Goal: Task Accomplishment & Management: Use online tool/utility

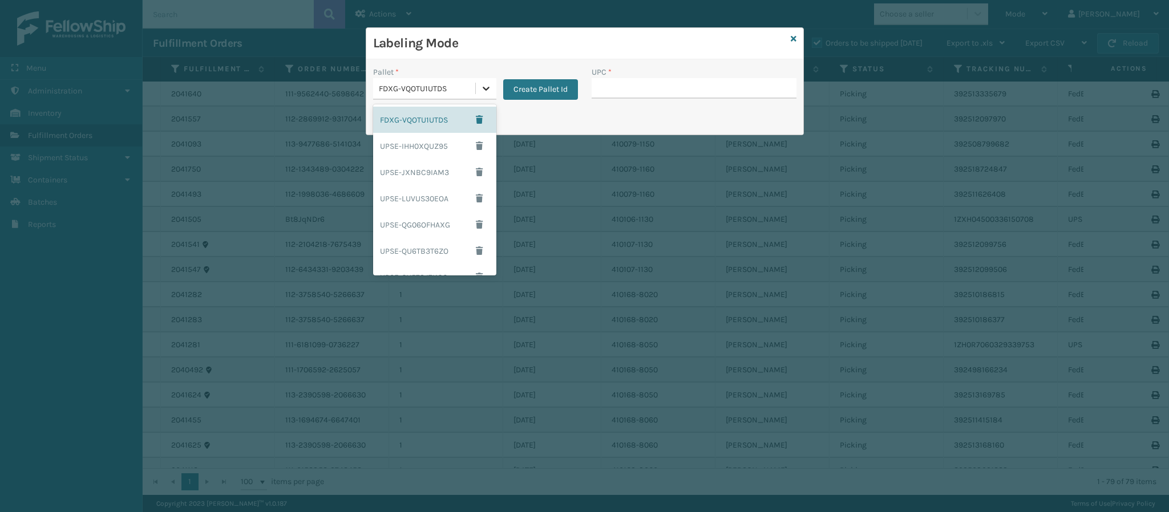
click at [484, 91] on icon at bounding box center [485, 88] width 11 height 11
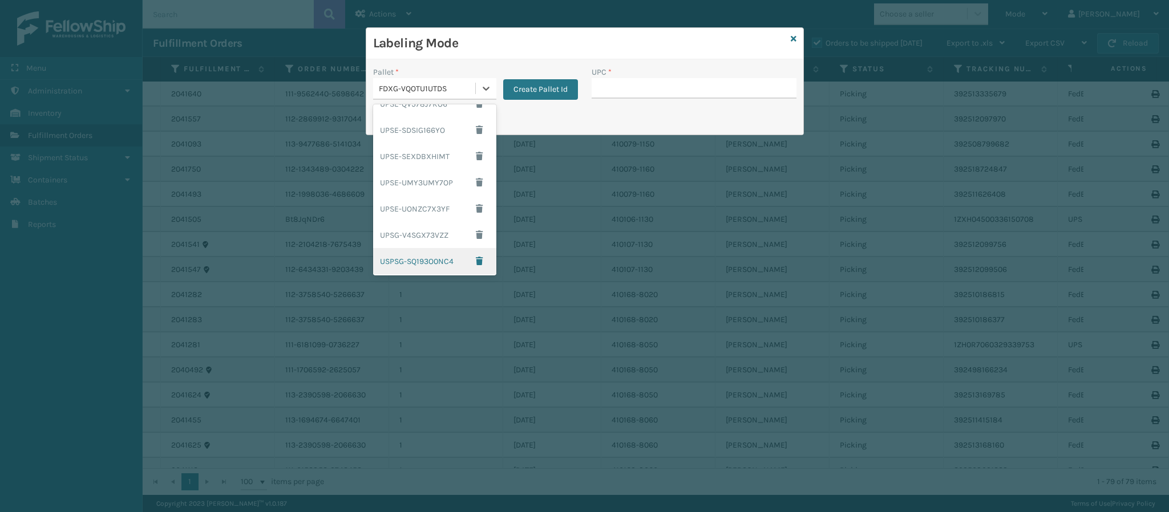
click at [424, 256] on div "USPSG-SQ193O0NC4" at bounding box center [434, 261] width 123 height 26
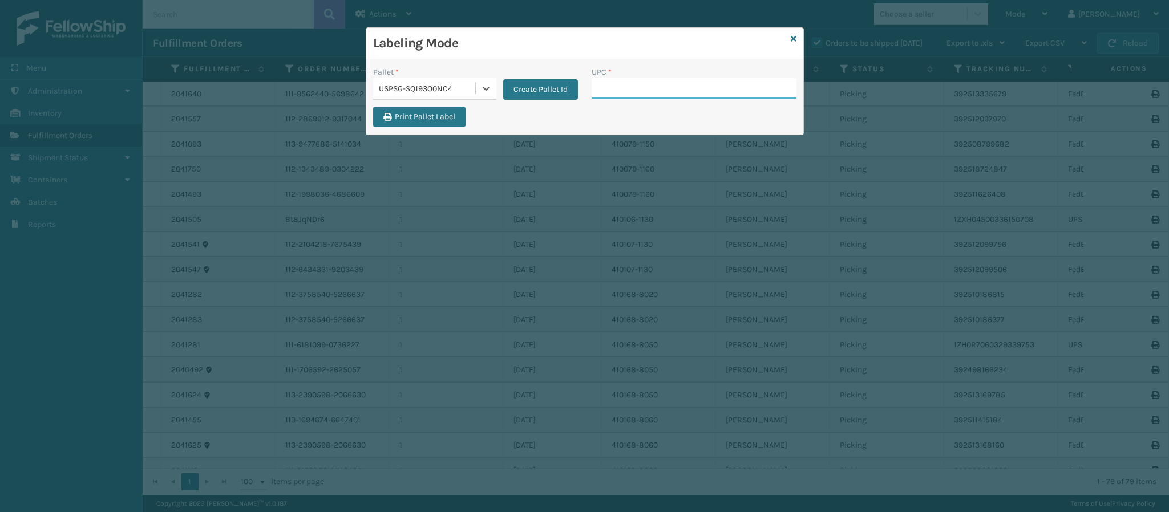
click at [609, 92] on input "UPC *" at bounding box center [694, 88] width 205 height 21
type input "840985125"
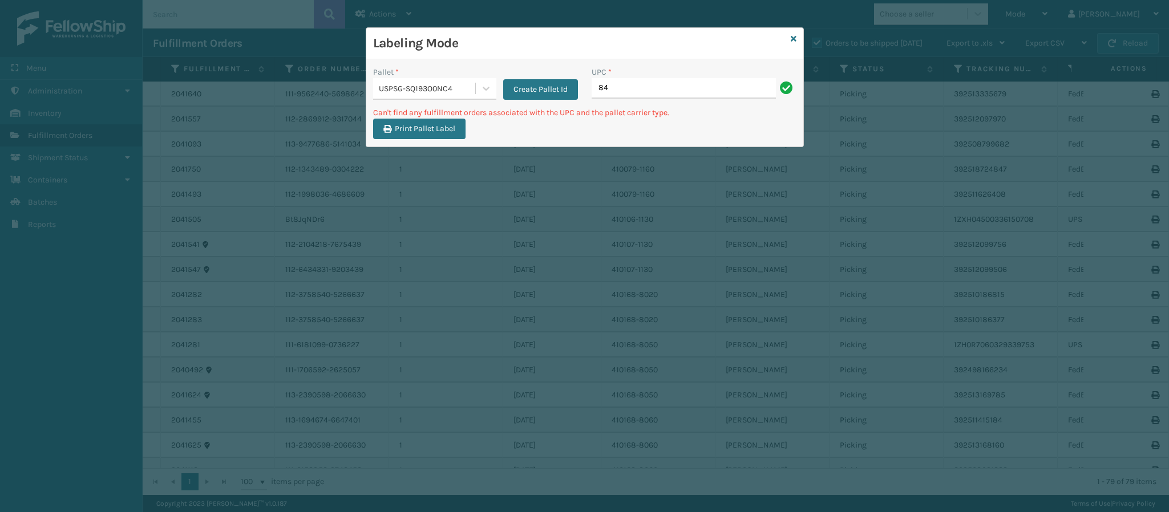
type input "8"
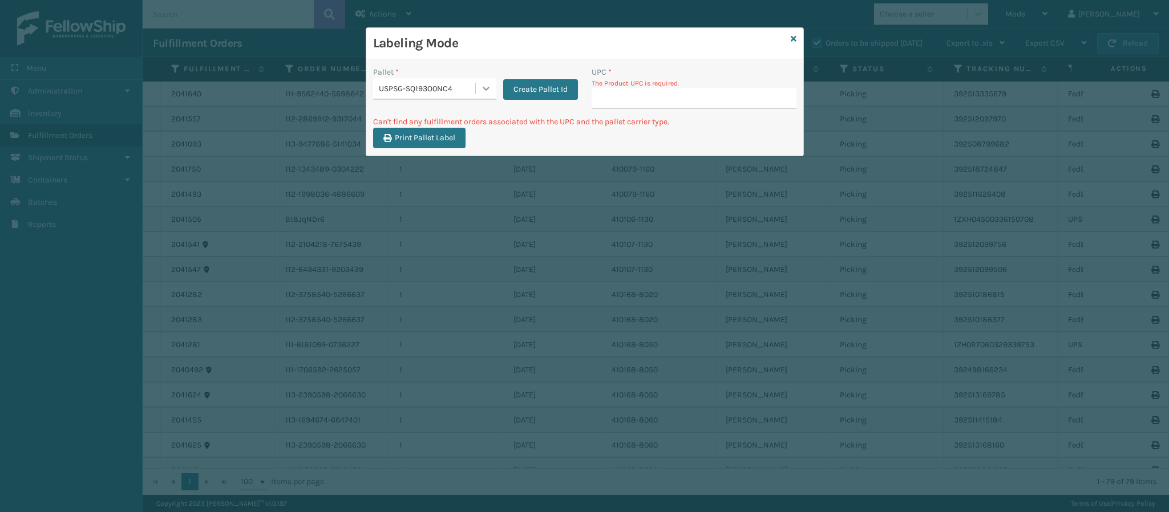
click at [482, 90] on icon at bounding box center [485, 88] width 11 height 11
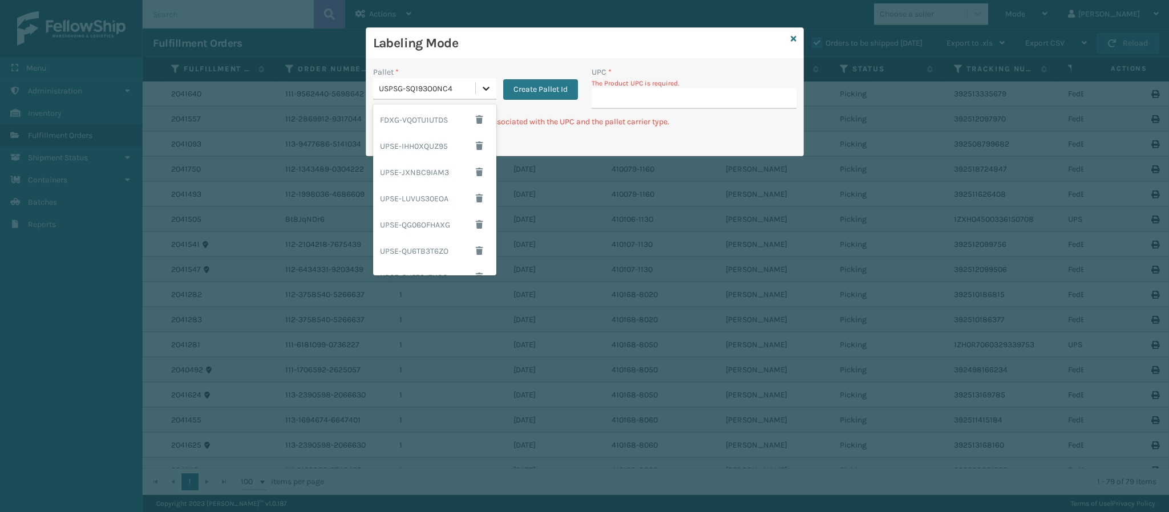
scroll to position [175, 0]
click at [430, 232] on div "UPSG-V4SGX73VZZ" at bounding box center [434, 234] width 123 height 26
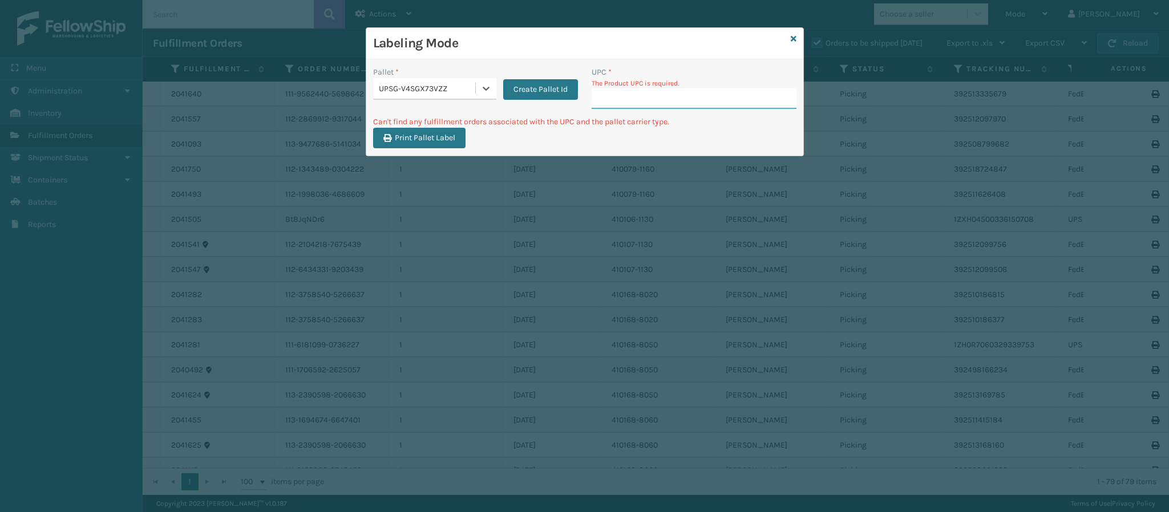
click at [616, 104] on input "UPC *" at bounding box center [694, 98] width 205 height 21
type input "840985125868"
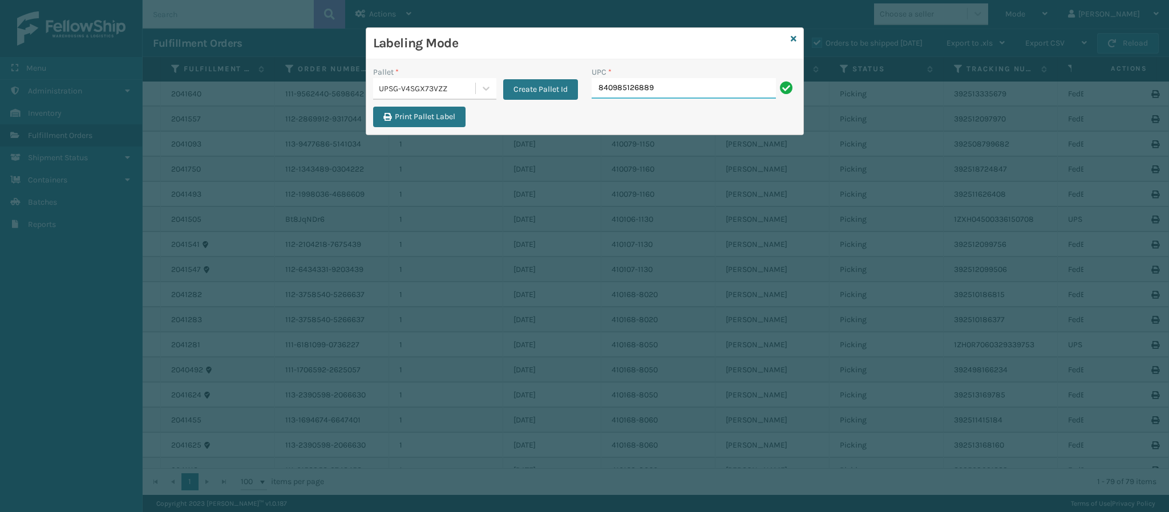
type input "840985126889"
type input "8409851175"
type input "84098511755"
type input "84098511790"
type input "840985117"
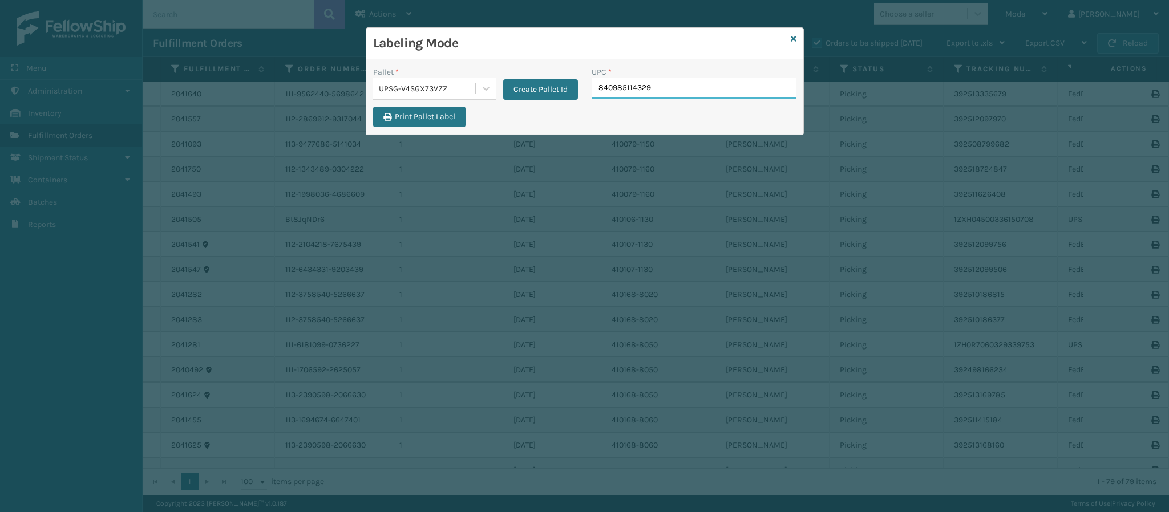
type input "840985114329"
type input "804879486299"
type input "84098512046"
type input "849986012702"
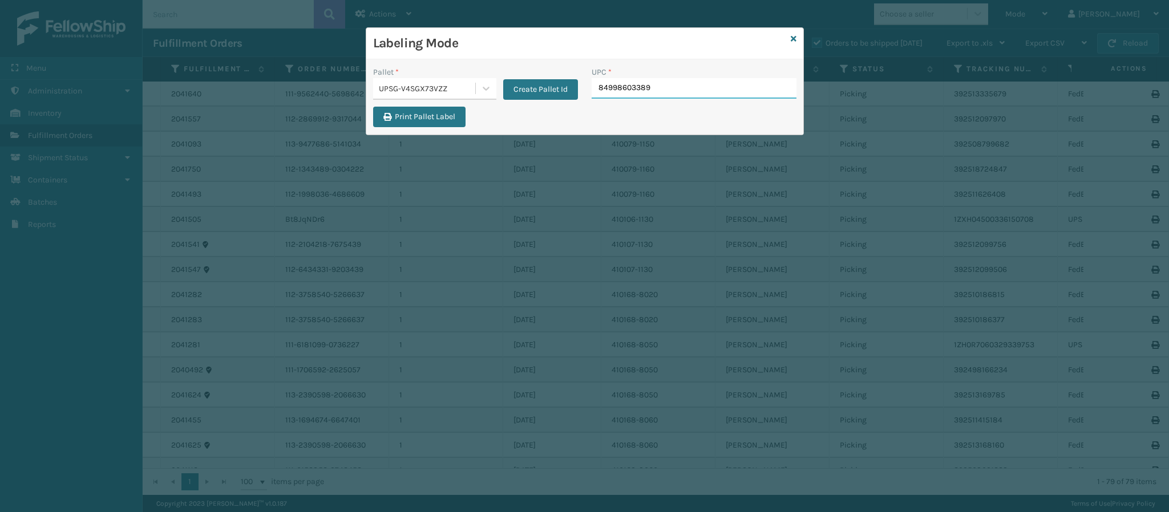
type input "849986033899"
type input "840985116965"
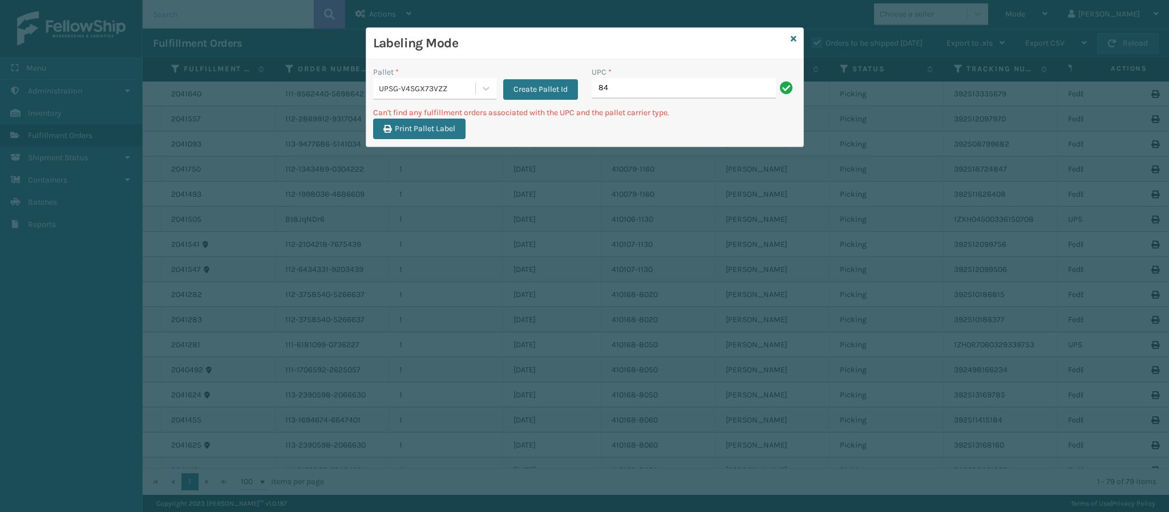
type input "8"
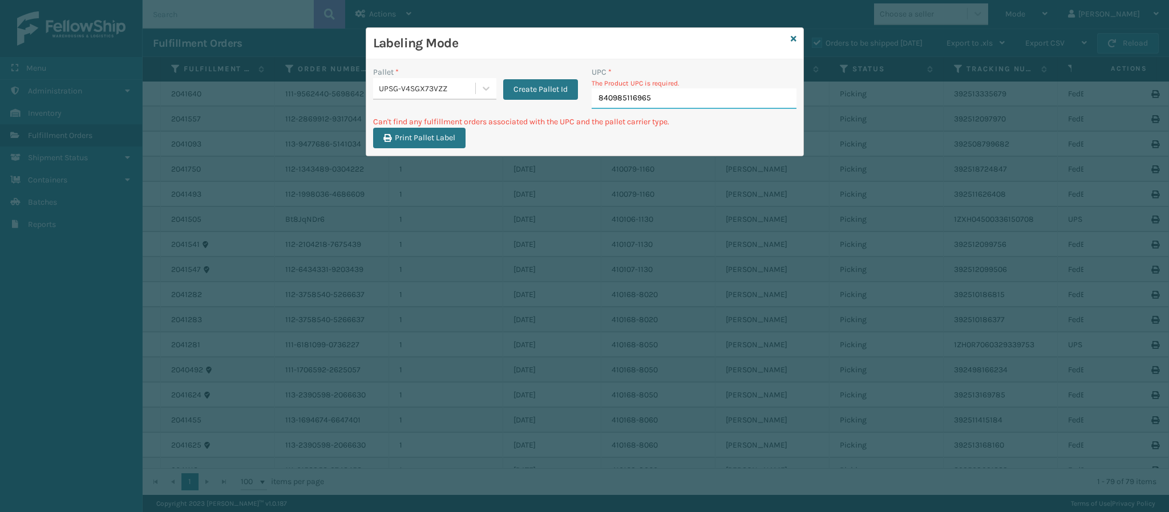
type input "840985116965"
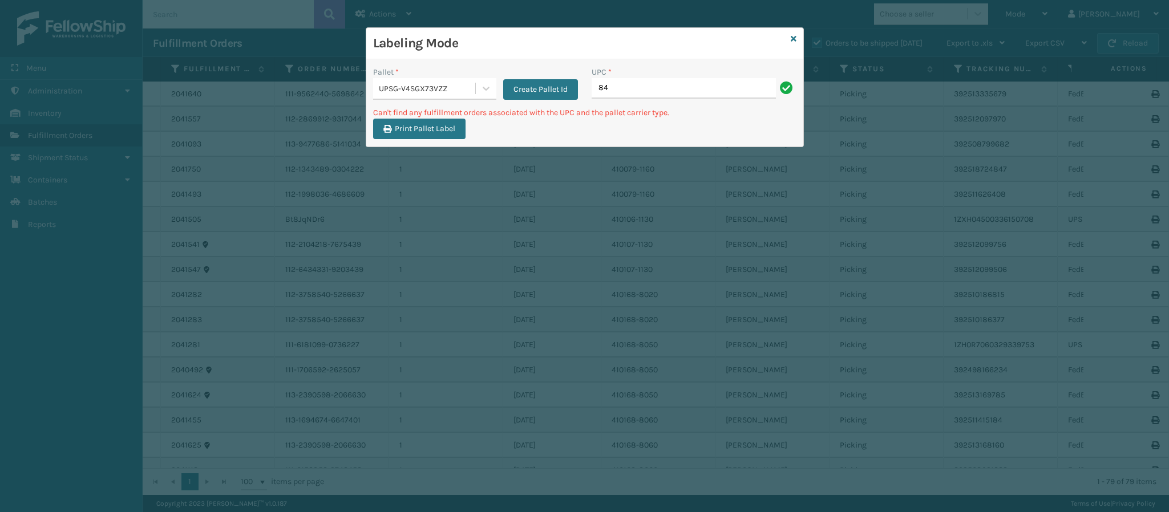
type input "8"
type input "MIL-HK612-6"
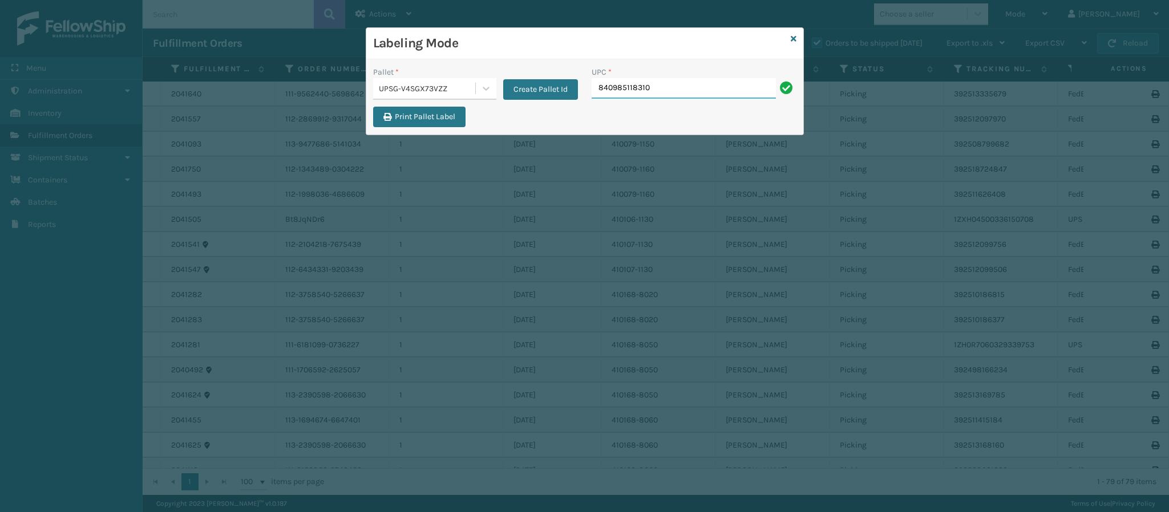
type input "840985118310"
type input "84098511831"
type input "840985118310"
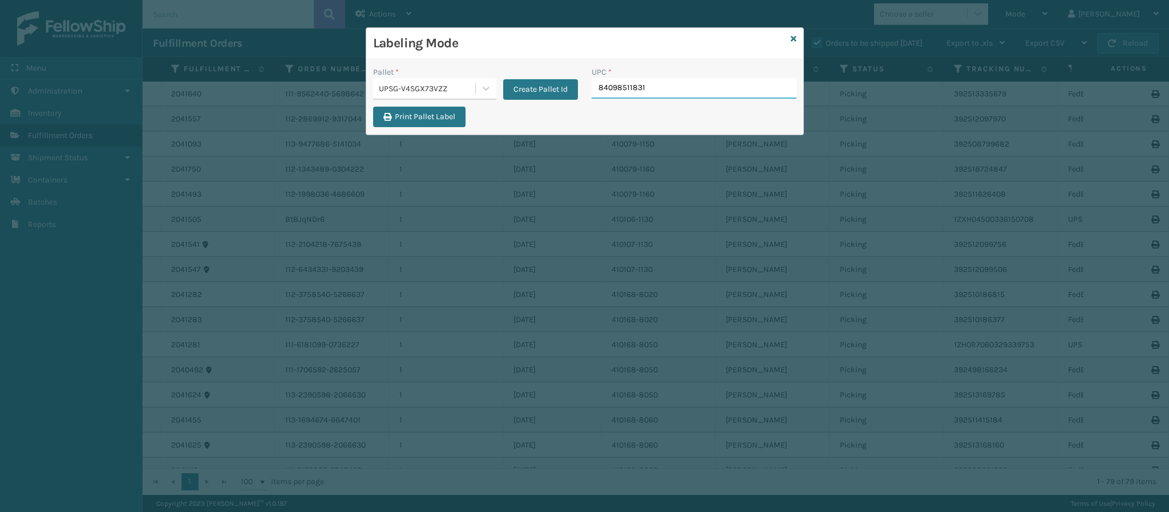
type input "840985118310"
type input "8409851183"
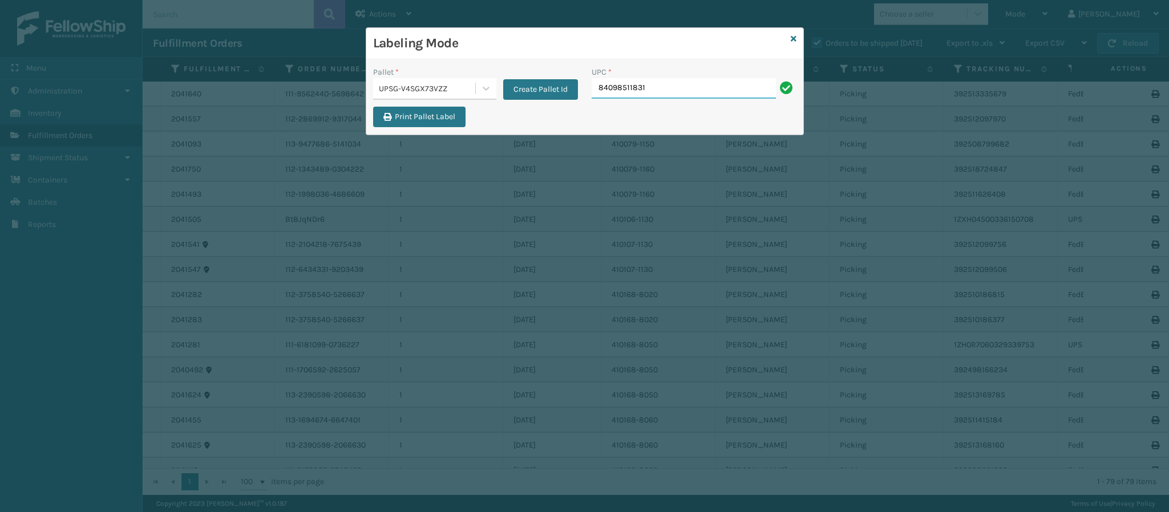
type input "840985118310"
type input "8409851"
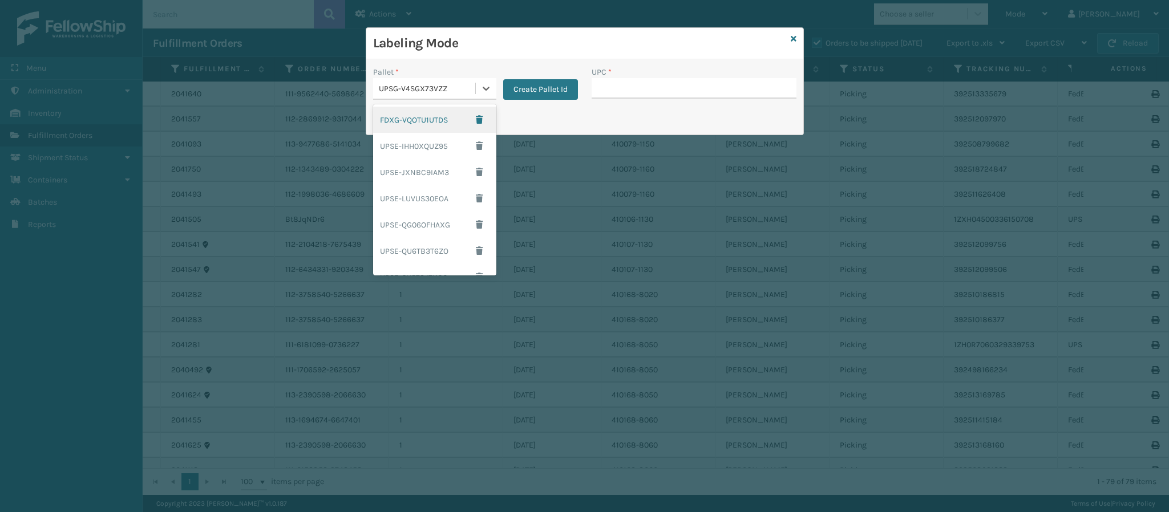
click at [451, 81] on div "UPSG-V4SGX73VZZ" at bounding box center [424, 88] width 102 height 19
click at [423, 118] on div "FDXG-VQOTU1UTDS" at bounding box center [434, 120] width 123 height 26
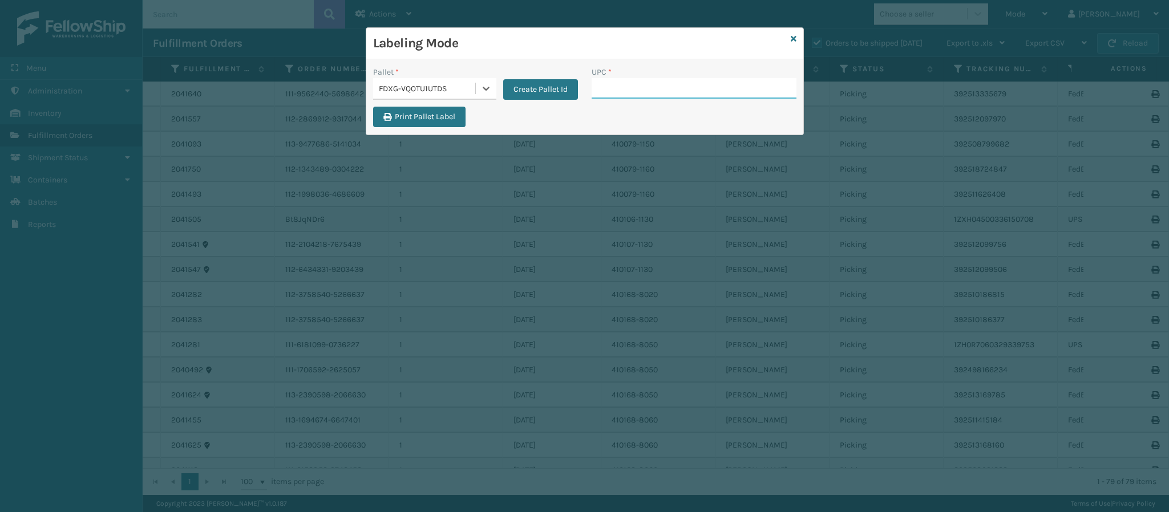
click at [630, 83] on input "UPC *" at bounding box center [694, 88] width 205 height 21
type input "849986009498"
type input "84998600949"
type input "849986009504"
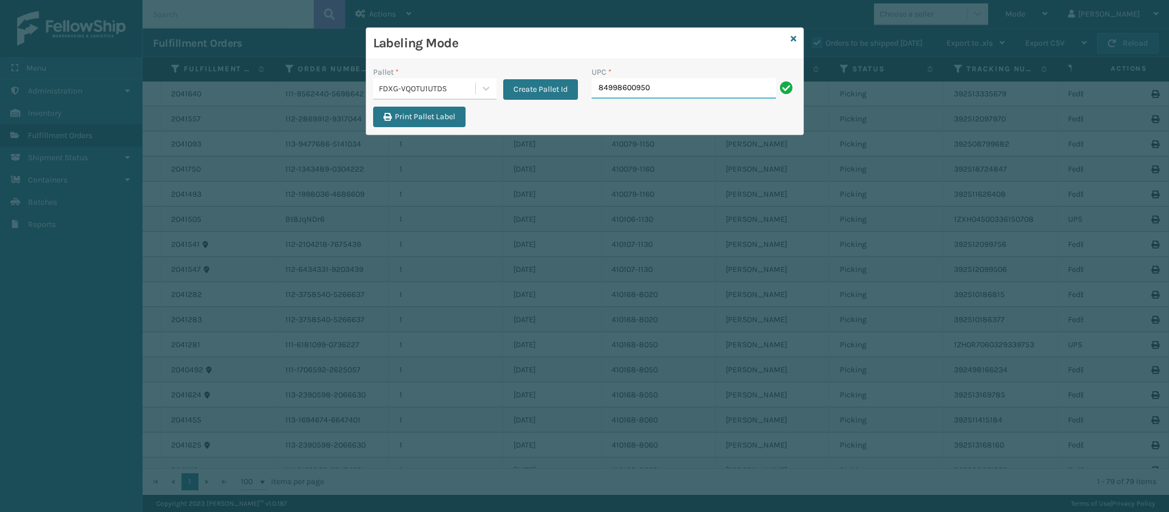
type input "849986009504"
type input "840985121280"
type input "84098512046"
click at [487, 87] on icon at bounding box center [485, 88] width 11 height 11
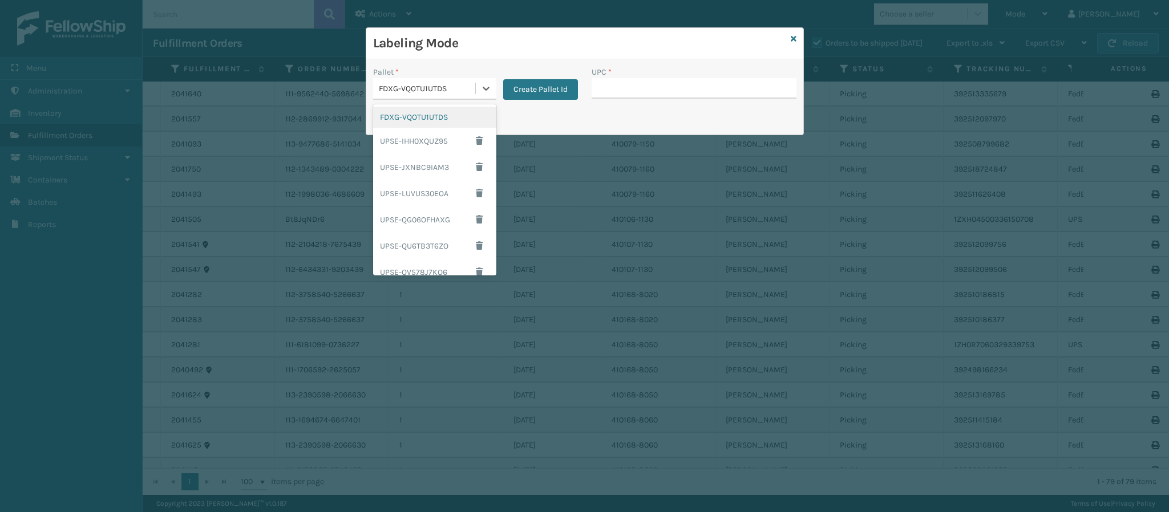
click at [432, 118] on div "FDXG-VQOTU1UTDS" at bounding box center [434, 117] width 123 height 21
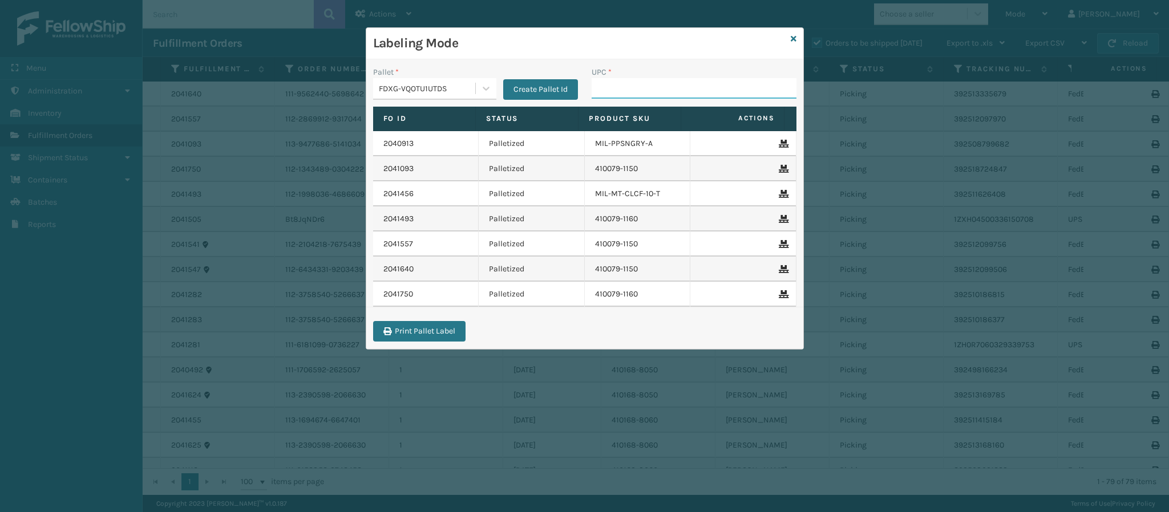
click at [640, 91] on input "UPC *" at bounding box center [694, 88] width 205 height 21
type input "84098511583"
type input "840985115838"
type input "84098511"
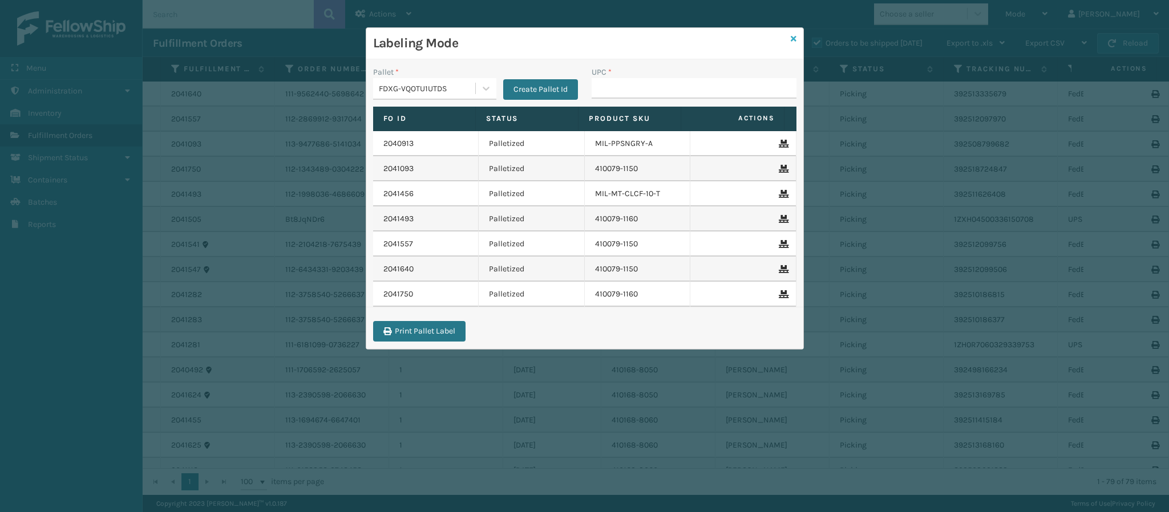
click at [793, 35] on icon at bounding box center [794, 39] width 6 height 8
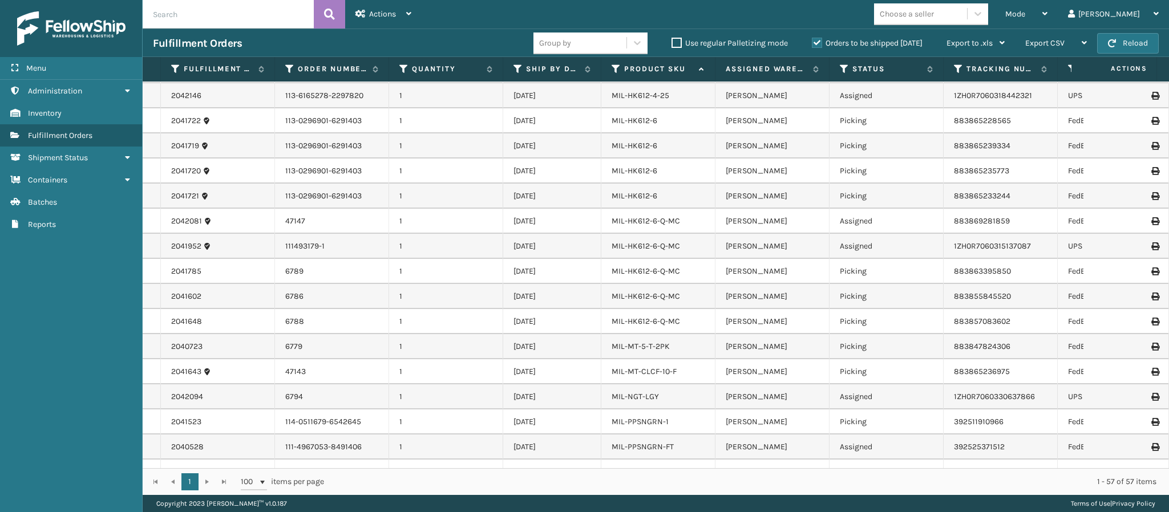
scroll to position [1057, 0]
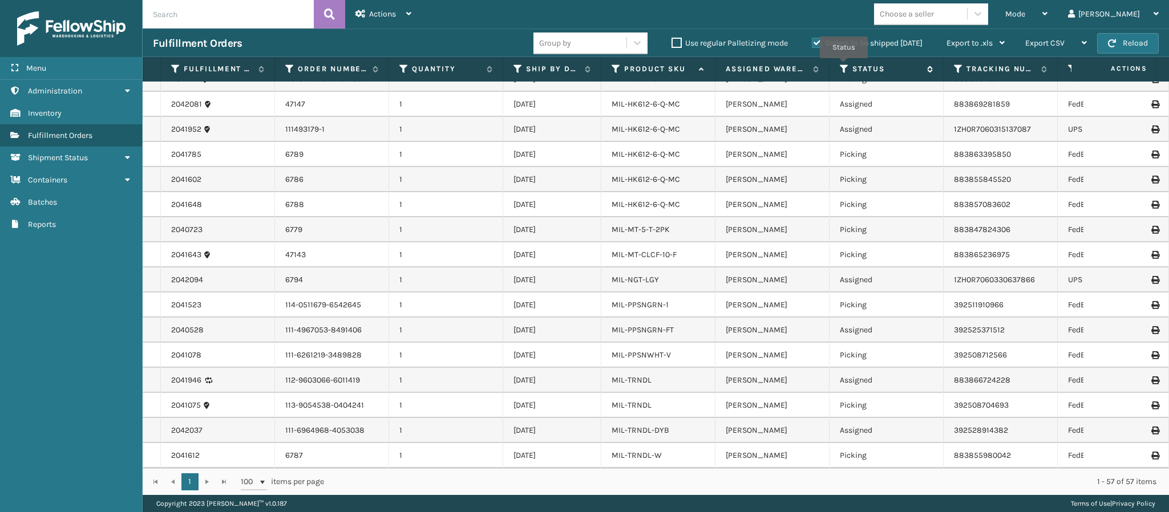
click at [848, 67] on icon at bounding box center [844, 69] width 9 height 10
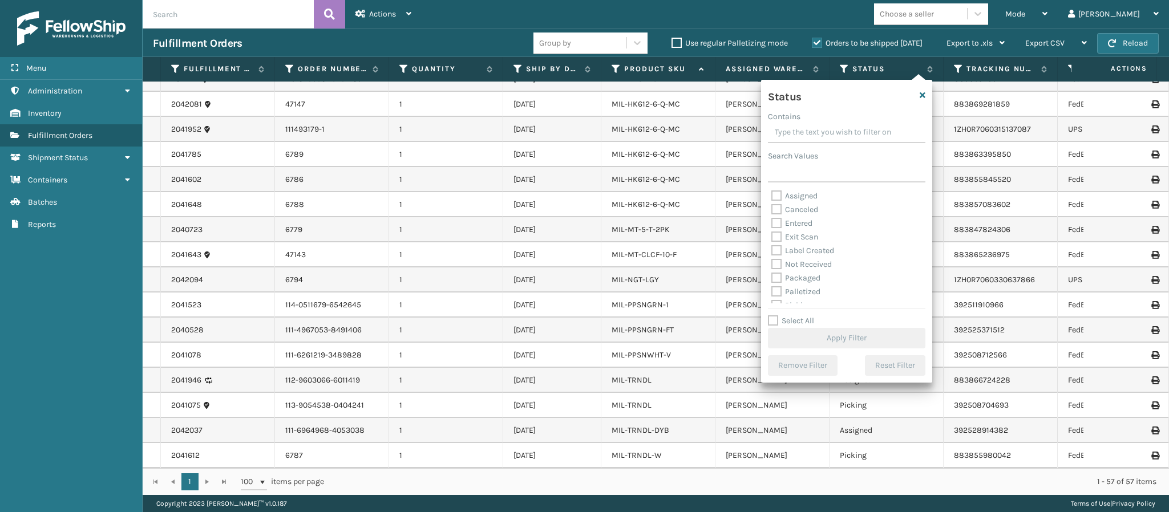
scroll to position [63, 0]
click at [779, 243] on label "Picking" at bounding box center [791, 242] width 41 height 10
click at [772, 243] on input "Picking" at bounding box center [771, 239] width 1 height 7
checkbox input "true"
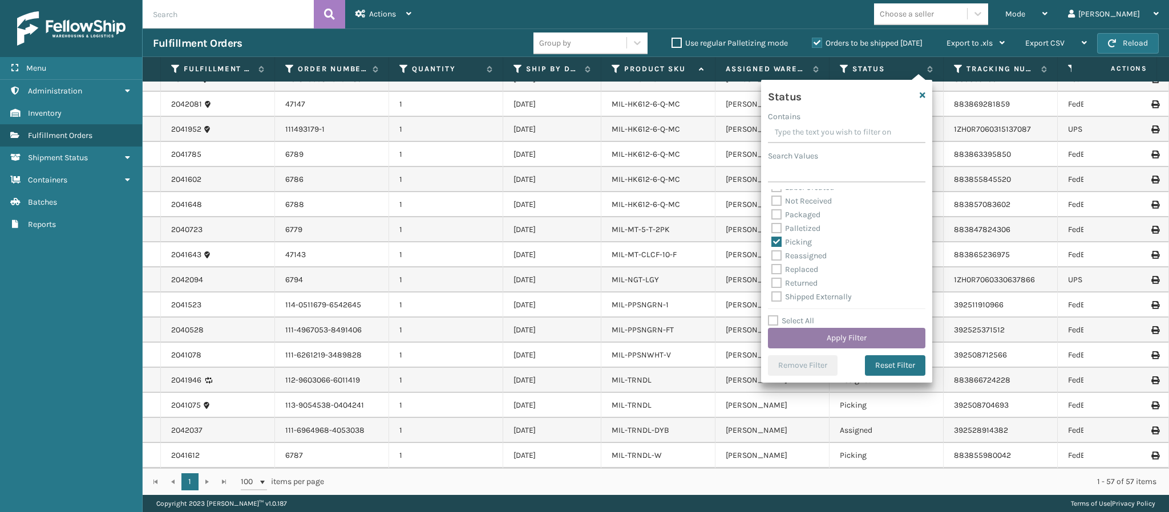
click at [851, 341] on button "Apply Filter" at bounding box center [846, 338] width 157 height 21
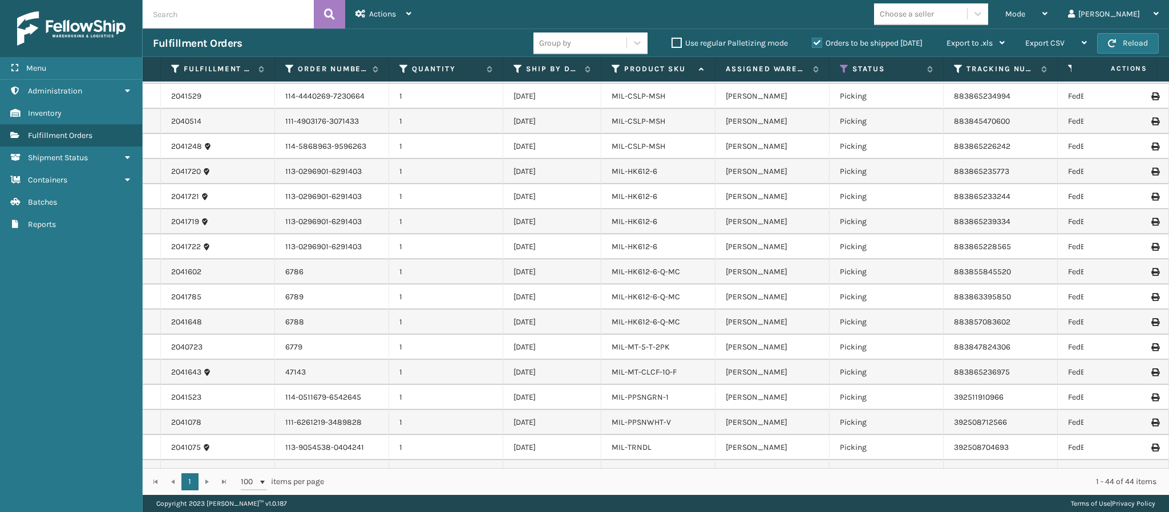
scroll to position [719, 0]
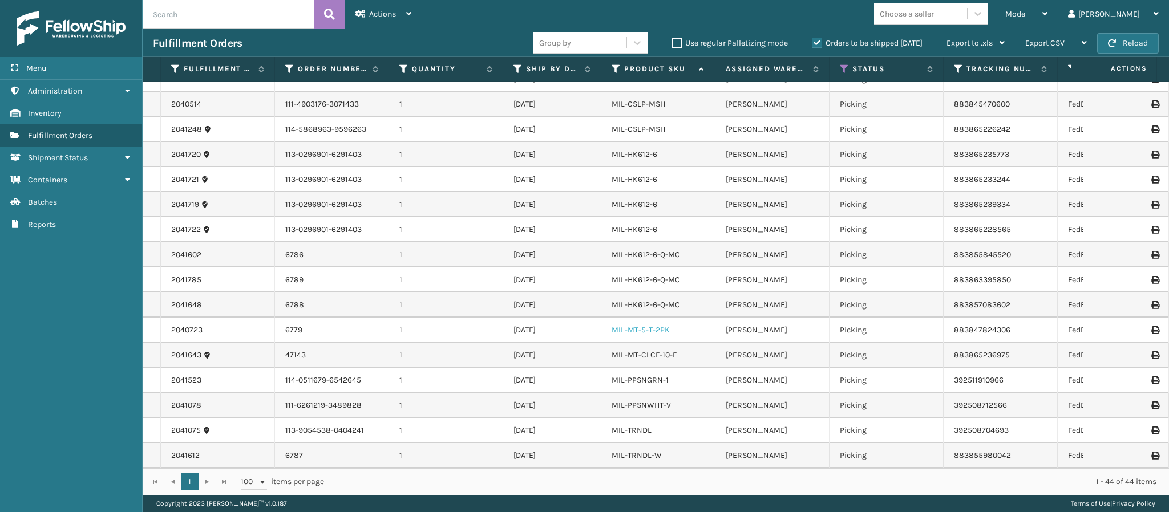
click at [654, 326] on link "MIL-MT-5-T-2PK" at bounding box center [641, 330] width 58 height 10
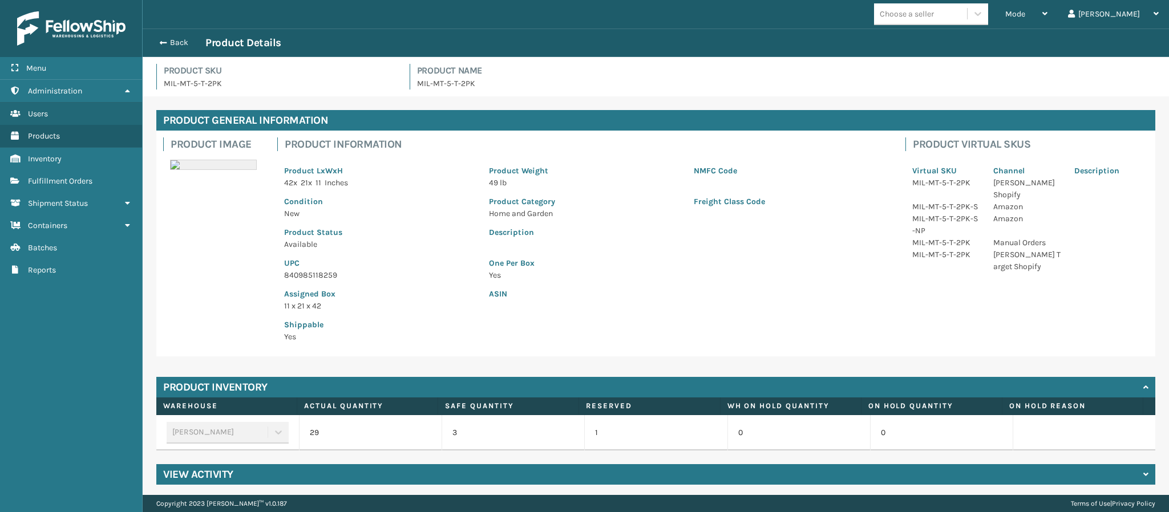
click at [335, 276] on p "840985118259" at bounding box center [379, 275] width 191 height 12
copy p "840985118259"
click at [171, 45] on button "Back" at bounding box center [179, 43] width 52 height 10
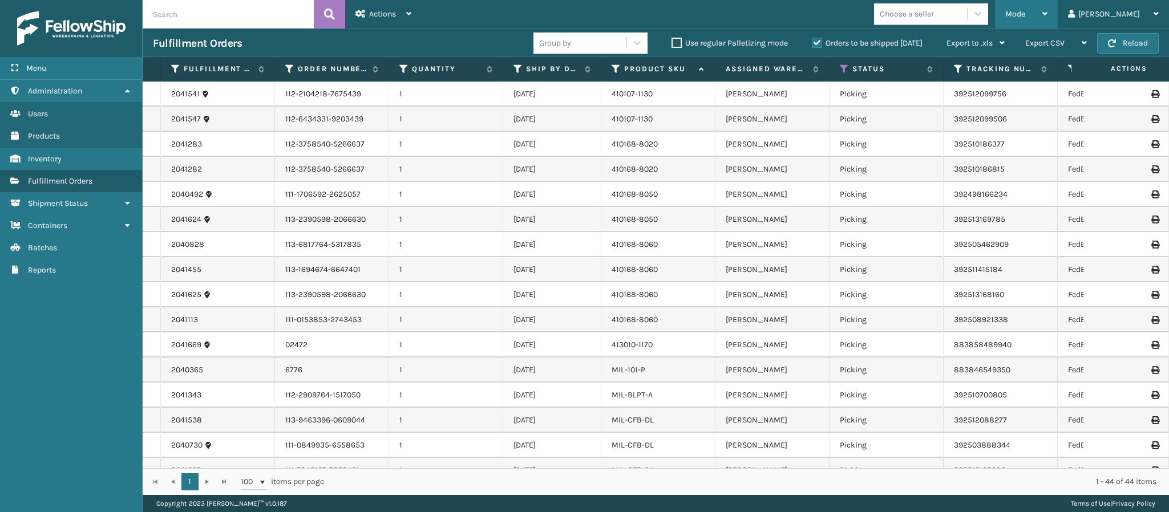
click at [1047, 14] on icon at bounding box center [1044, 14] width 5 height 8
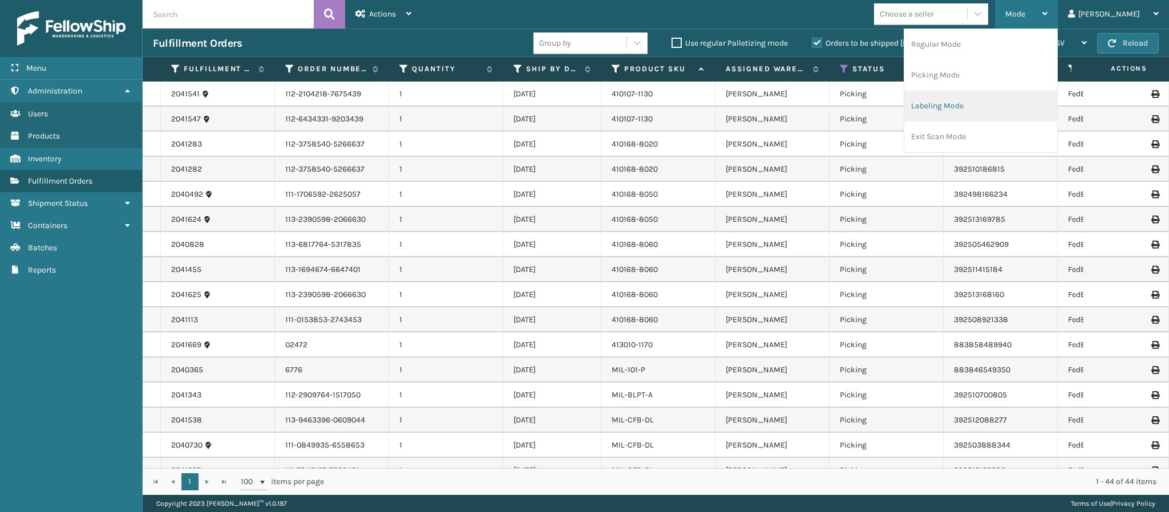
click at [1000, 108] on li "Labeling Mode" at bounding box center [980, 106] width 153 height 31
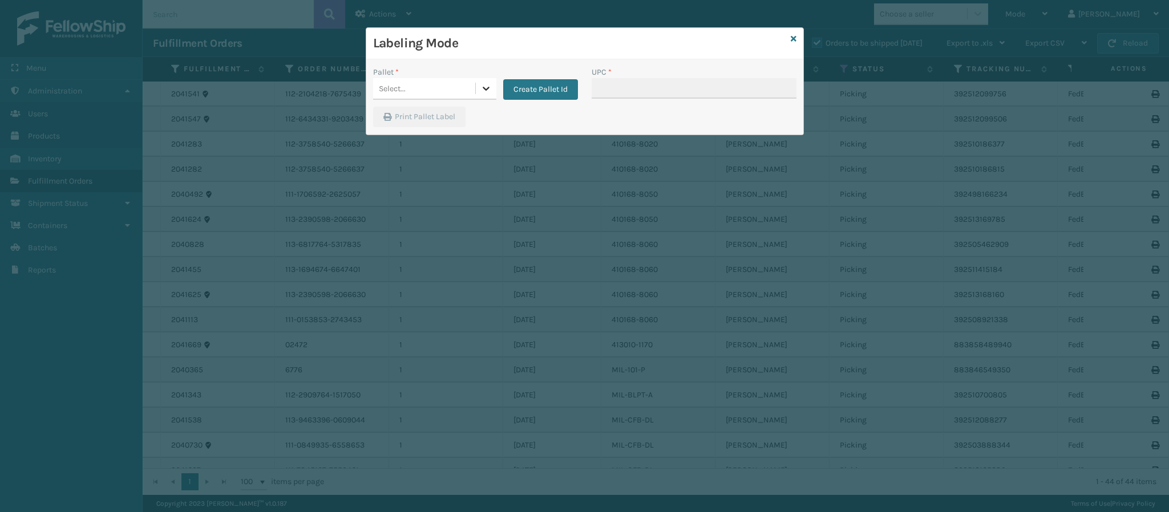
click at [487, 80] on div at bounding box center [486, 88] width 21 height 21
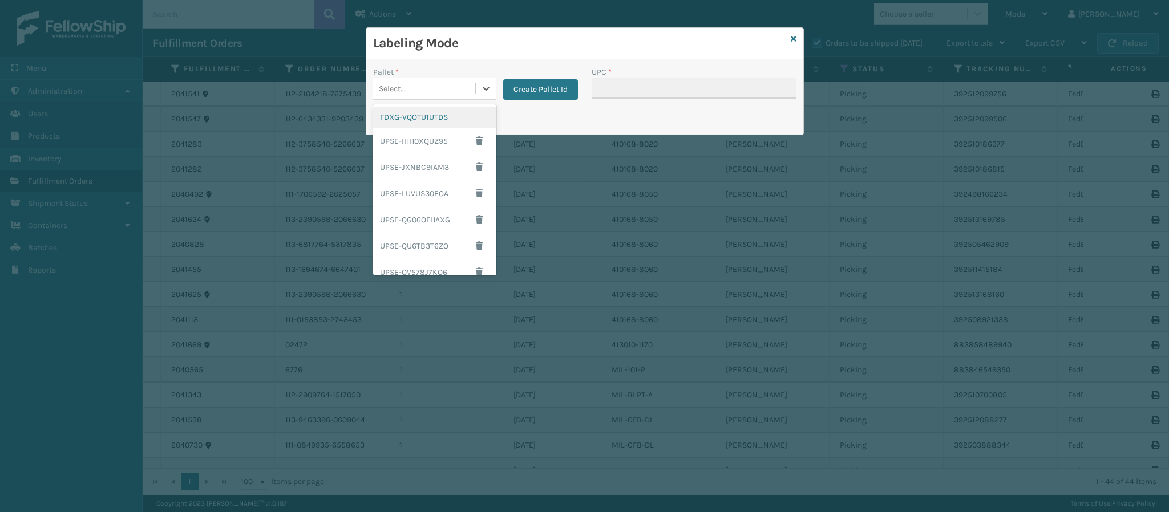
click at [423, 120] on div "FDXG-VQOTU1UTDS" at bounding box center [434, 117] width 123 height 21
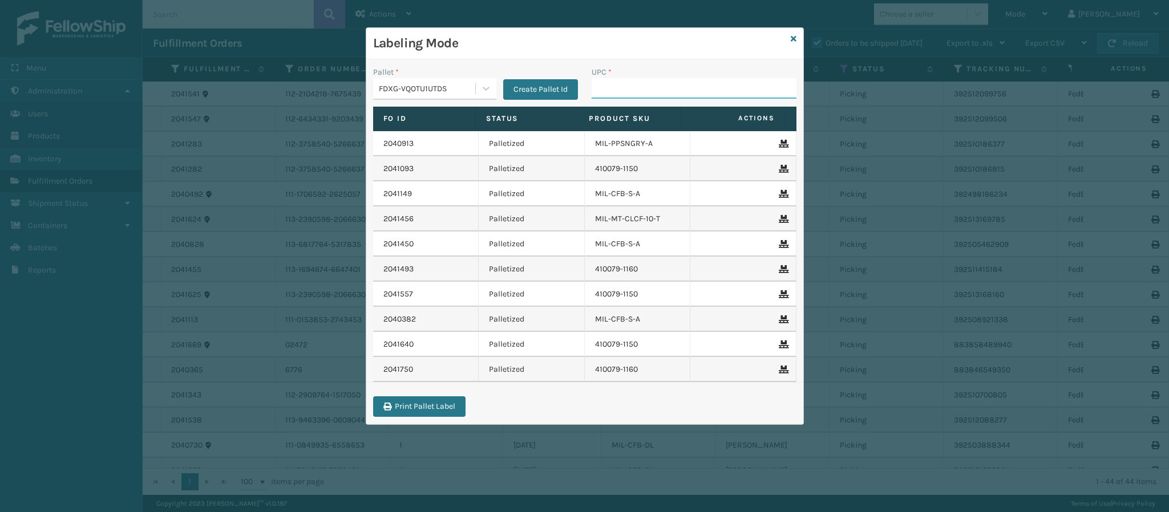
click at [623, 92] on input "UPC *" at bounding box center [694, 88] width 205 height 21
paste input "840985118259"
type input "840985118259"
click at [793, 41] on icon at bounding box center [794, 39] width 6 height 8
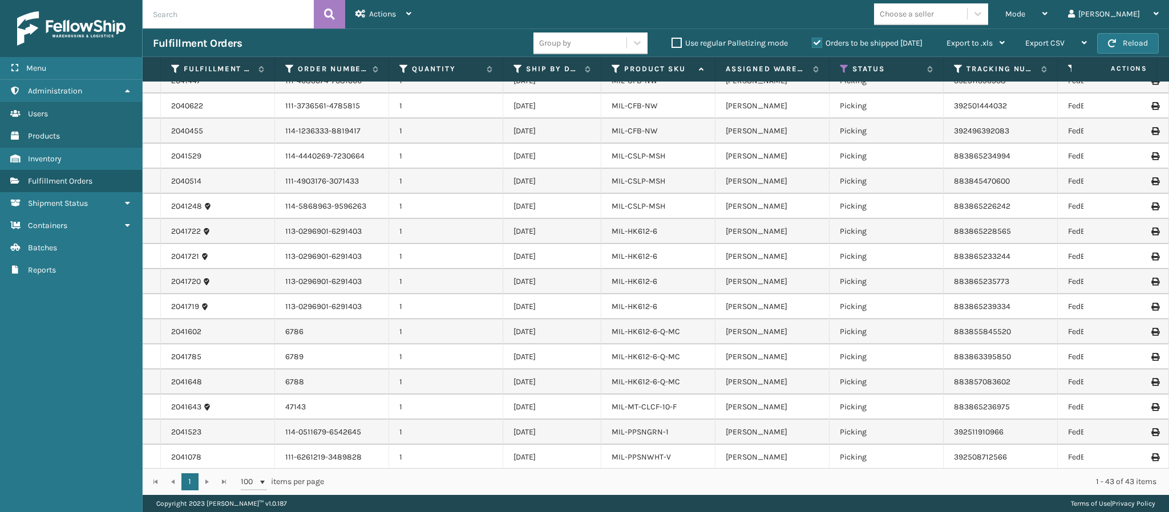
scroll to position [705, 0]
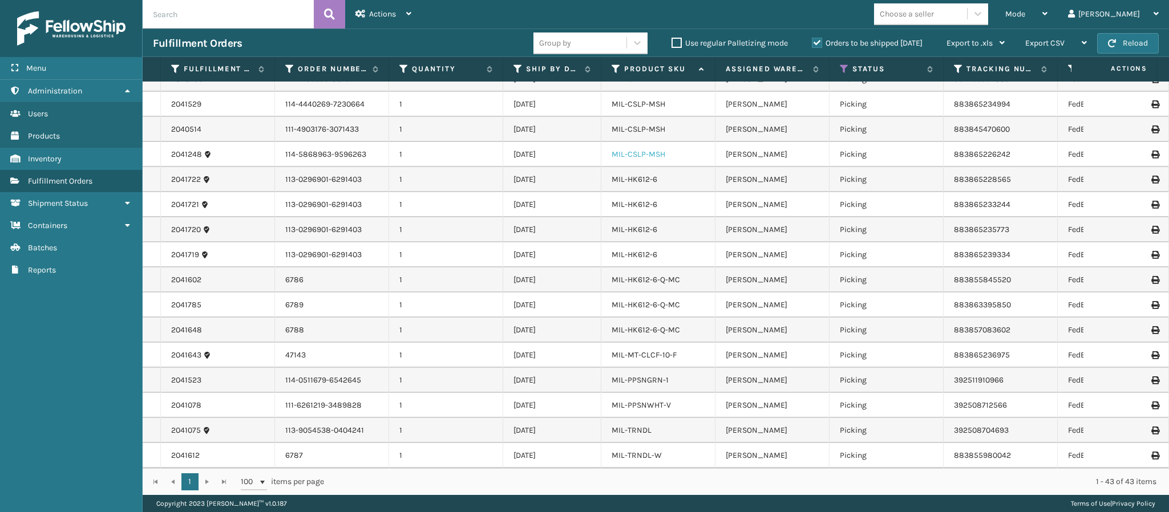
click at [634, 149] on link "MIL-CSLP-MSH" at bounding box center [639, 154] width 54 height 10
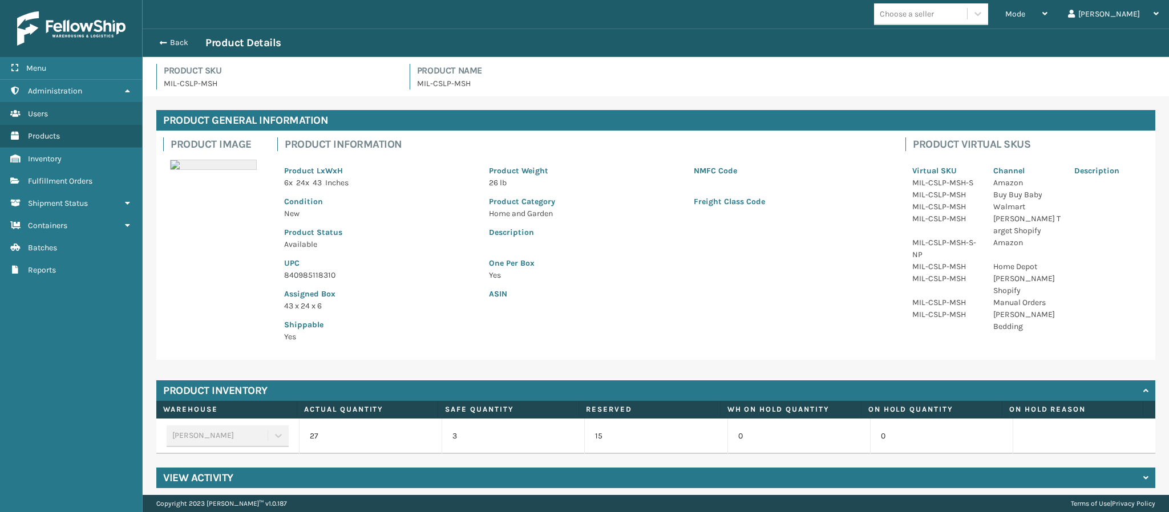
click at [331, 277] on p "840985118310" at bounding box center [379, 275] width 191 height 12
copy p "840985118310"
click at [167, 40] on button "Back" at bounding box center [179, 43] width 52 height 10
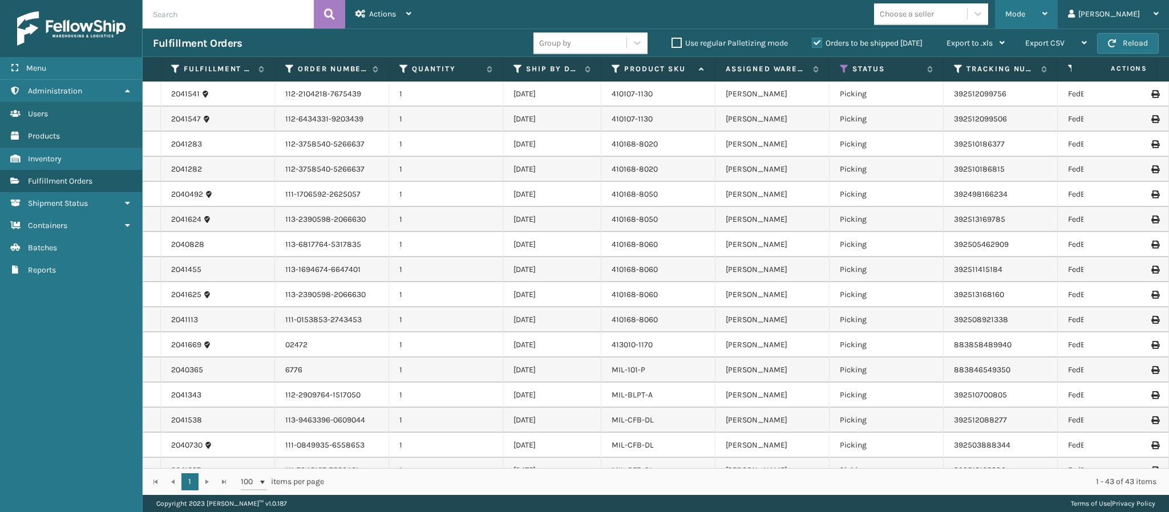
click at [1047, 13] on icon at bounding box center [1044, 14] width 5 height 8
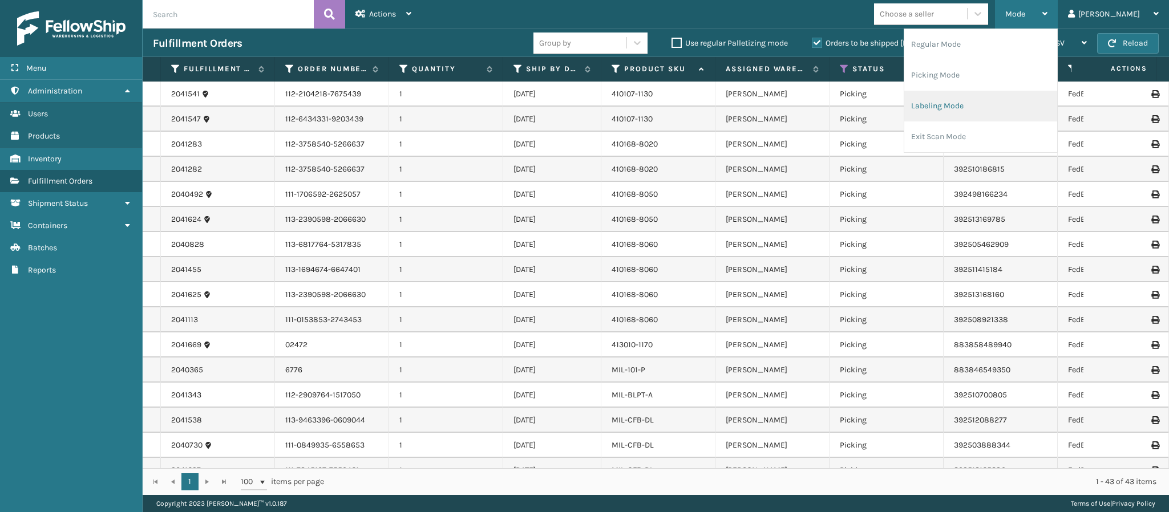
click at [993, 114] on li "Labeling Mode" at bounding box center [980, 106] width 153 height 31
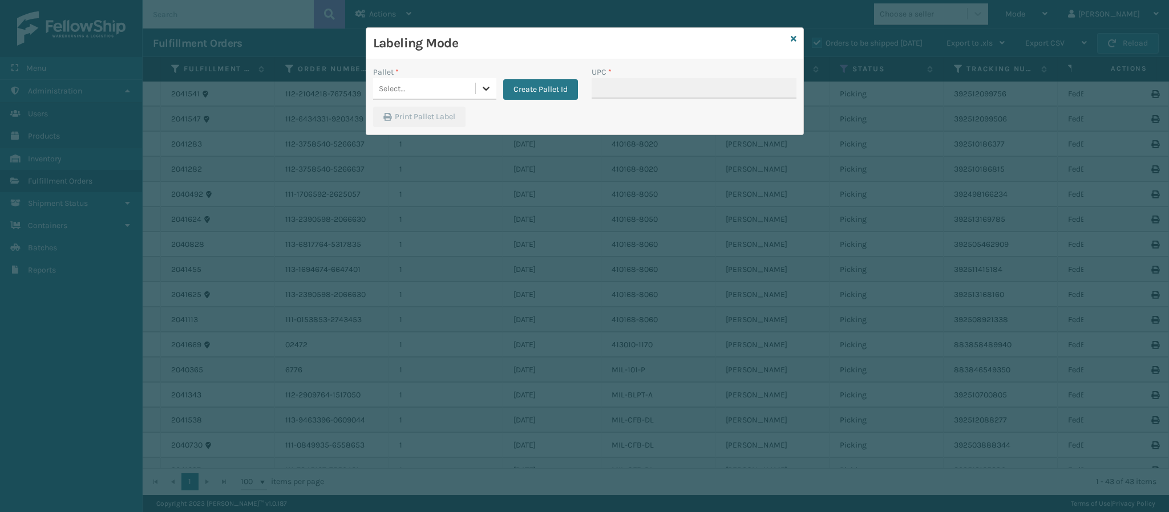
click at [487, 89] on div at bounding box center [486, 88] width 21 height 21
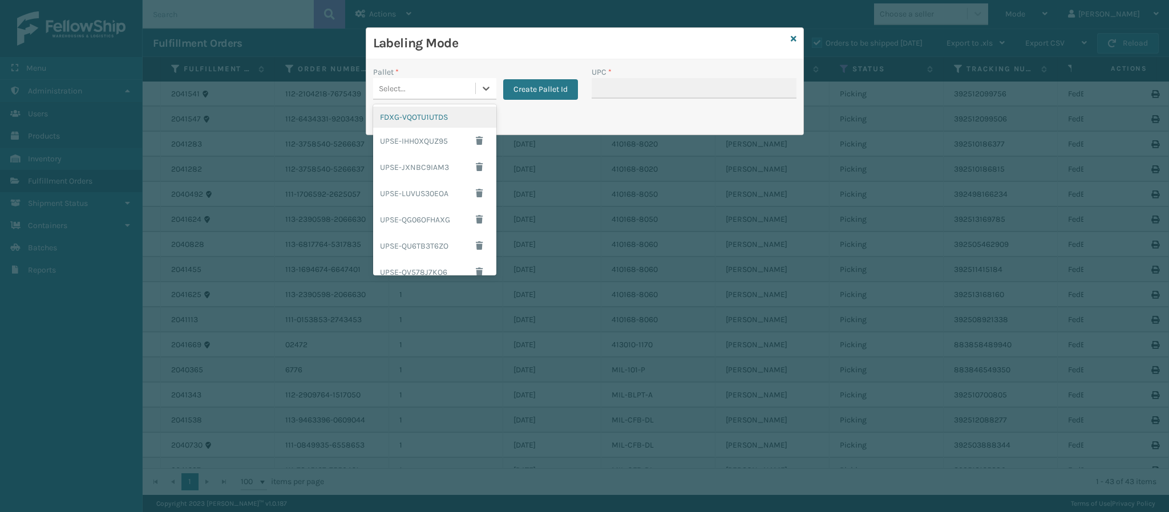
click at [449, 125] on div "FDXG-VQOTU1UTDS" at bounding box center [434, 117] width 123 height 21
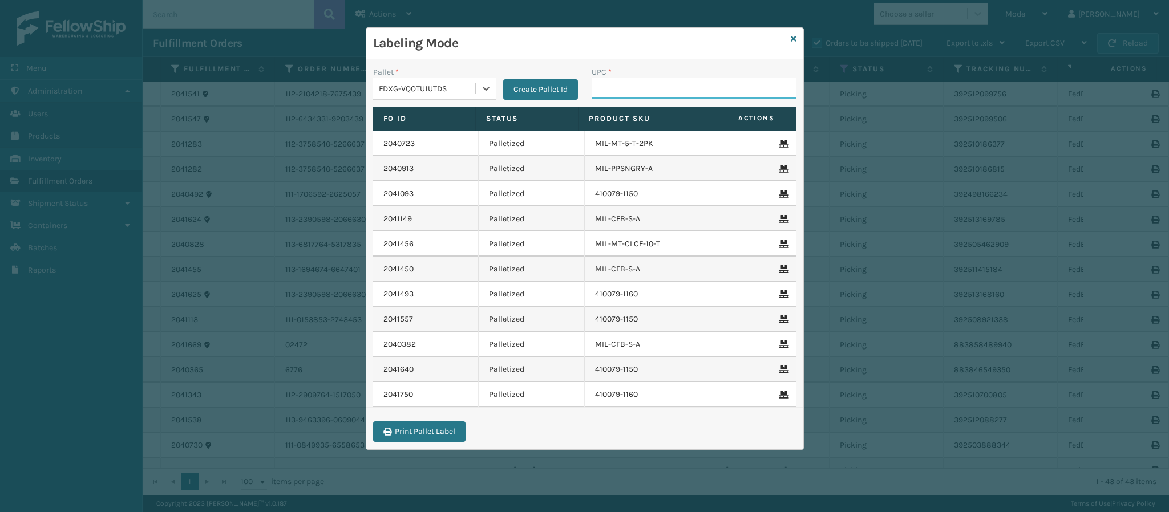
click at [635, 92] on input "UPC *" at bounding box center [694, 88] width 205 height 21
paste input "840985118310"
type input "840985118310"
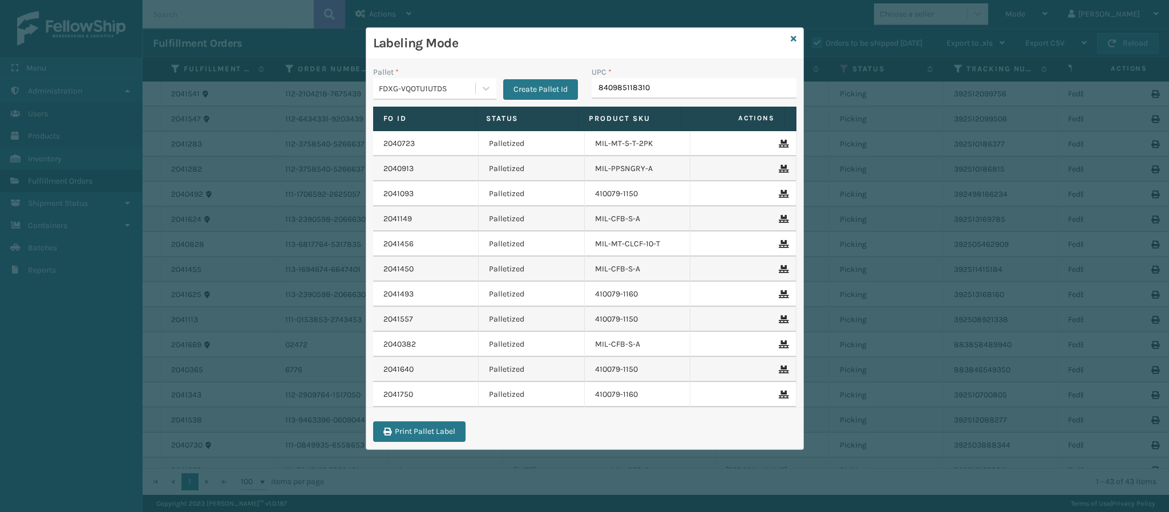
type input "840985118310"
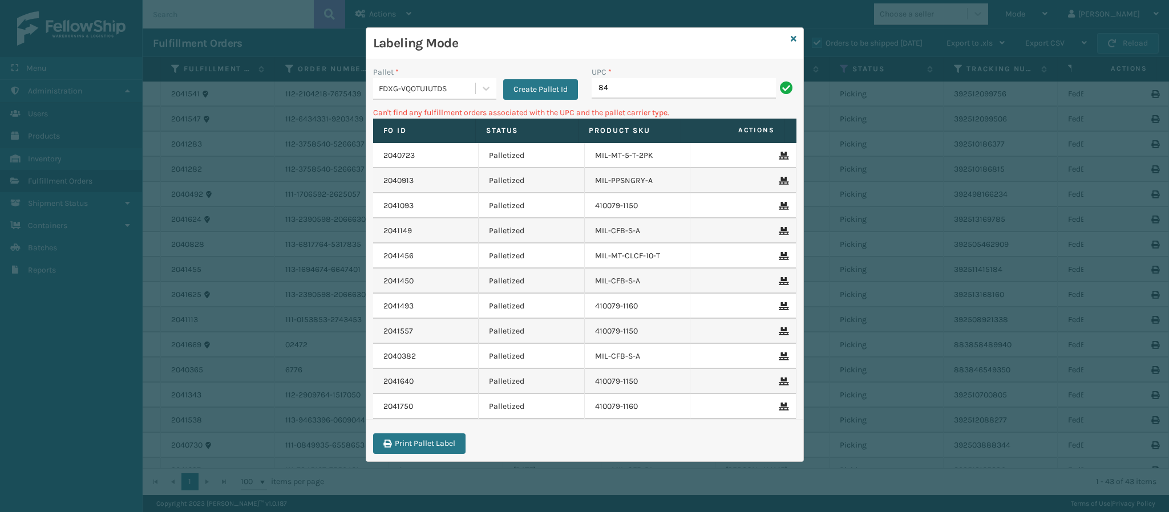
type input "8"
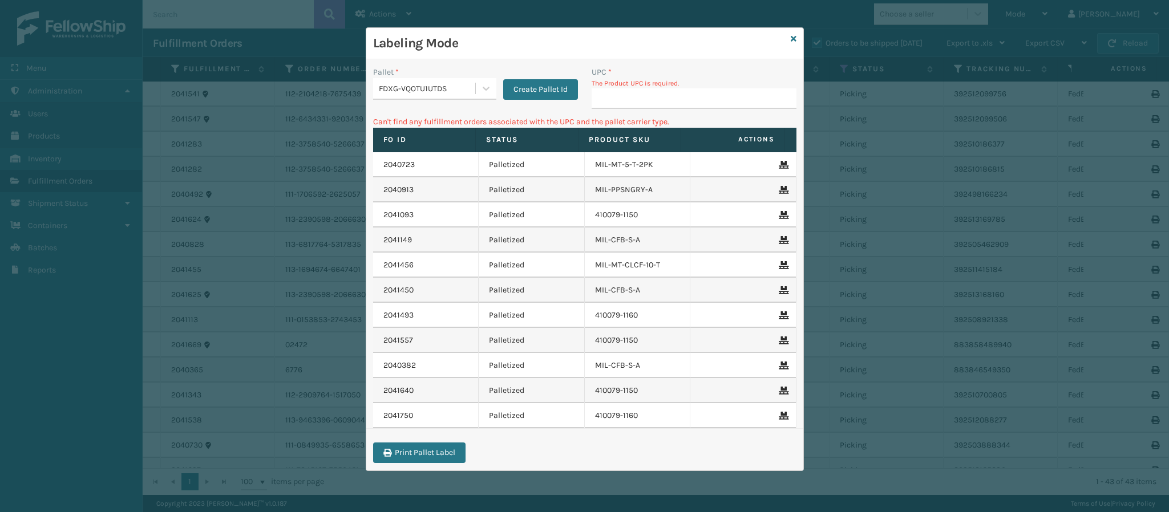
drag, startPoint x: 636, startPoint y: 92, endPoint x: 455, endPoint y: -99, distance: 262.7
click at [455, 0] on html "Menu Administration Users Products Inventory Fulfillment Orders Shipment Status…" at bounding box center [584, 256] width 1169 height 512
type input "840985120450"
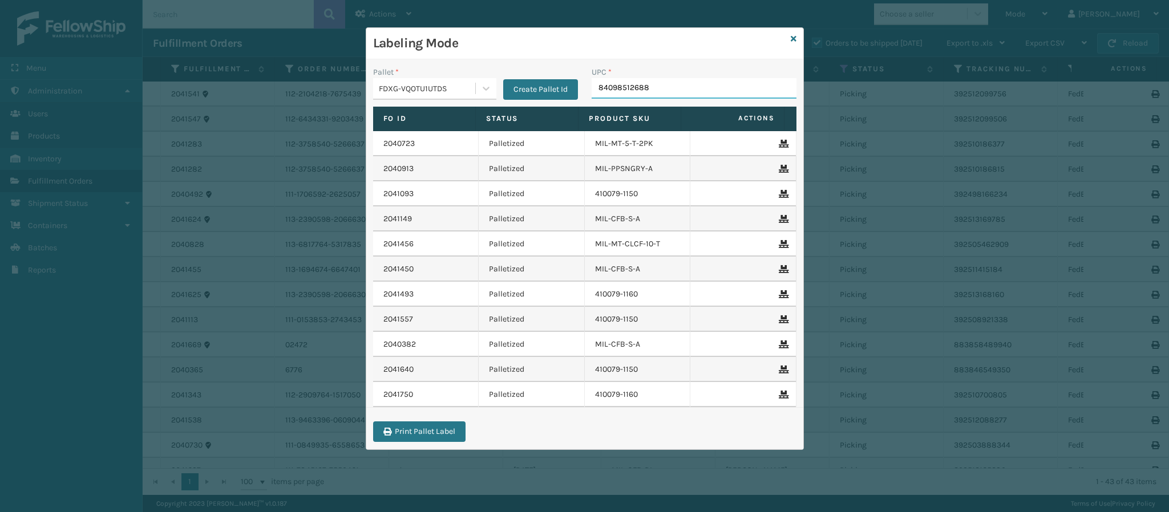
type input "840985126889"
type input "8409851268"
type input "840985126889"
type input "84098512688"
type input "8409851268"
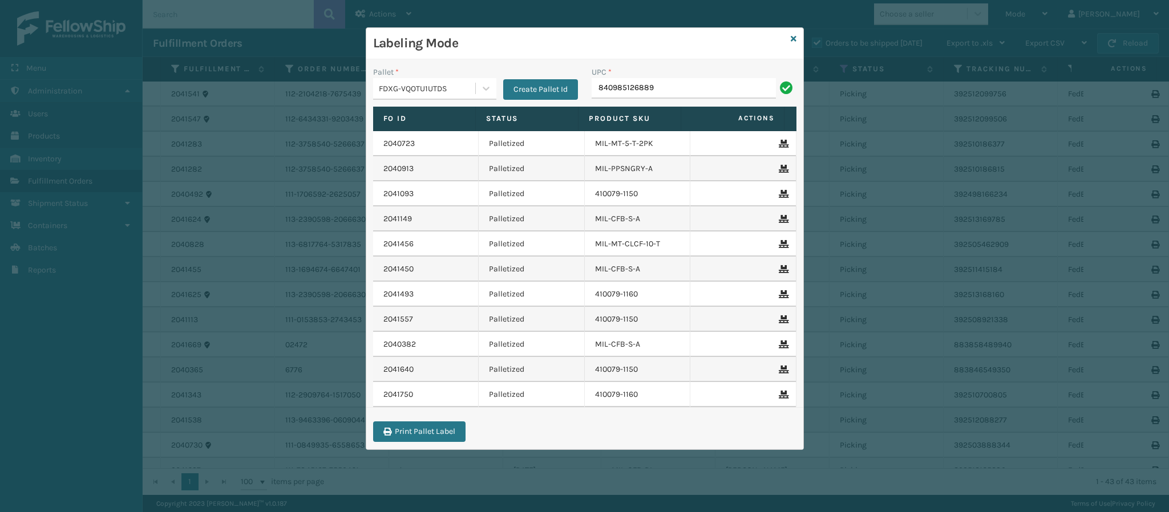
type input "840985126889"
type input "84098"
type input "840985112622"
type input "8409851"
type input "840985112622"
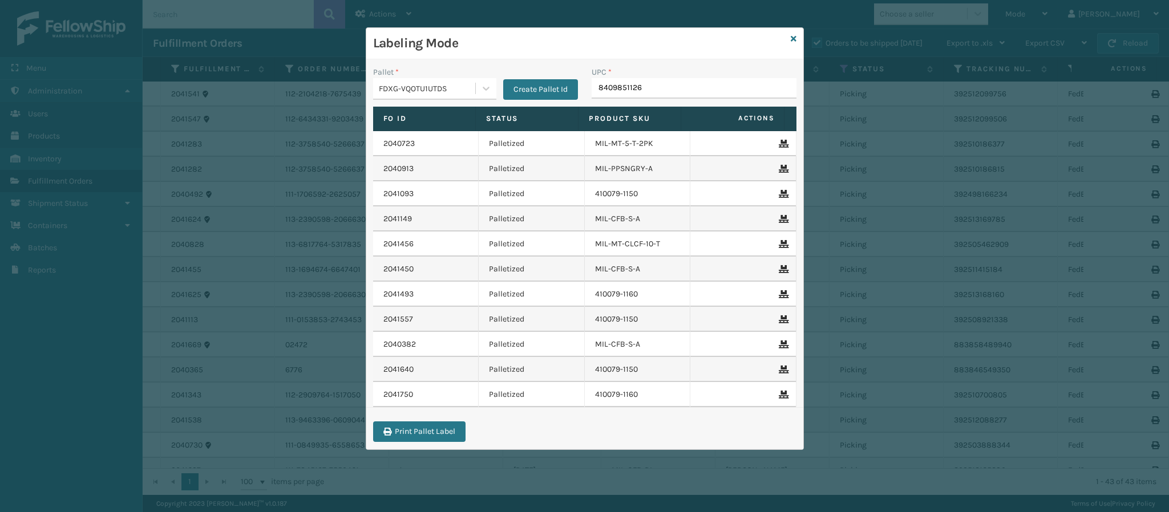
type input "84098511262"
type input "8409851126"
type input "84098511262"
type input "840985112622"
type input "840"
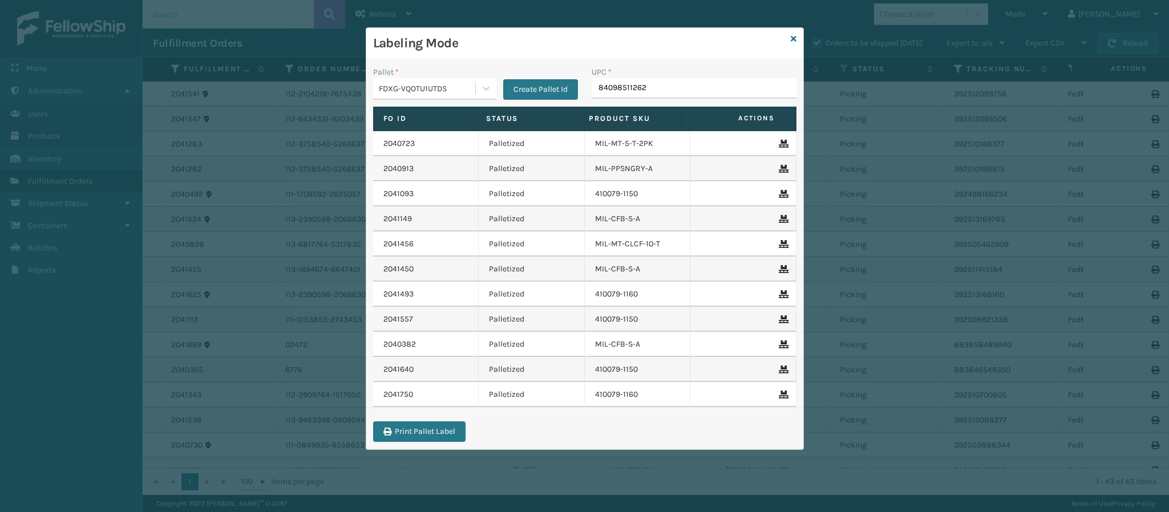
type input "840985112622"
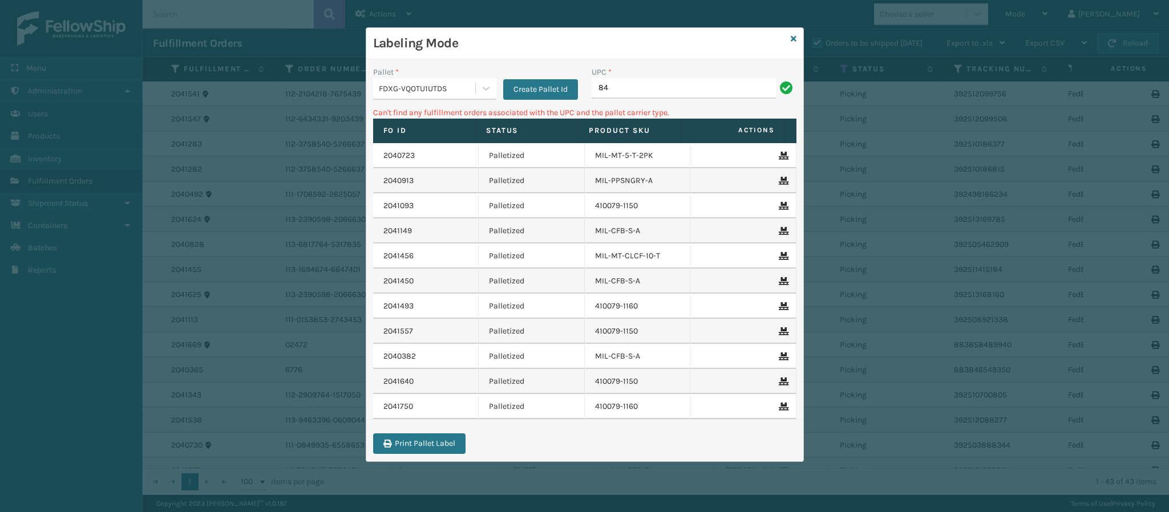
type input "8"
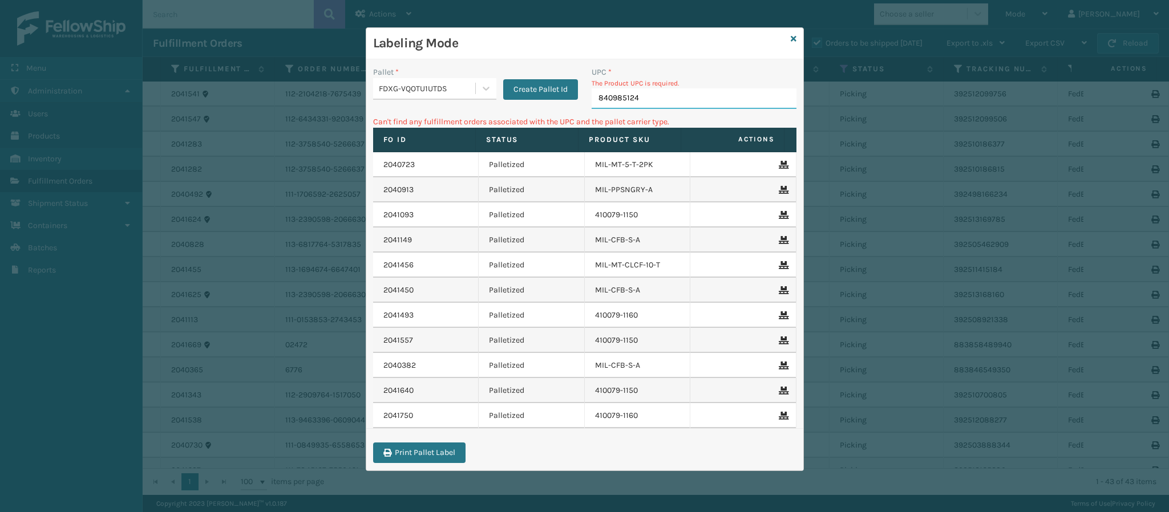
type input "8409851241"
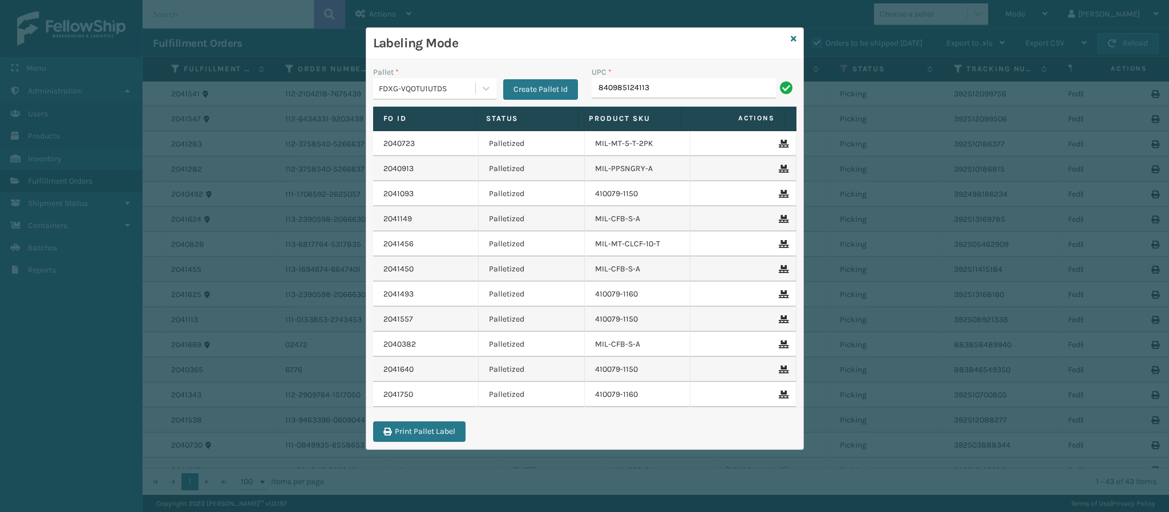
type input "840985124113"
type input "84098512411"
type input "8409851169"
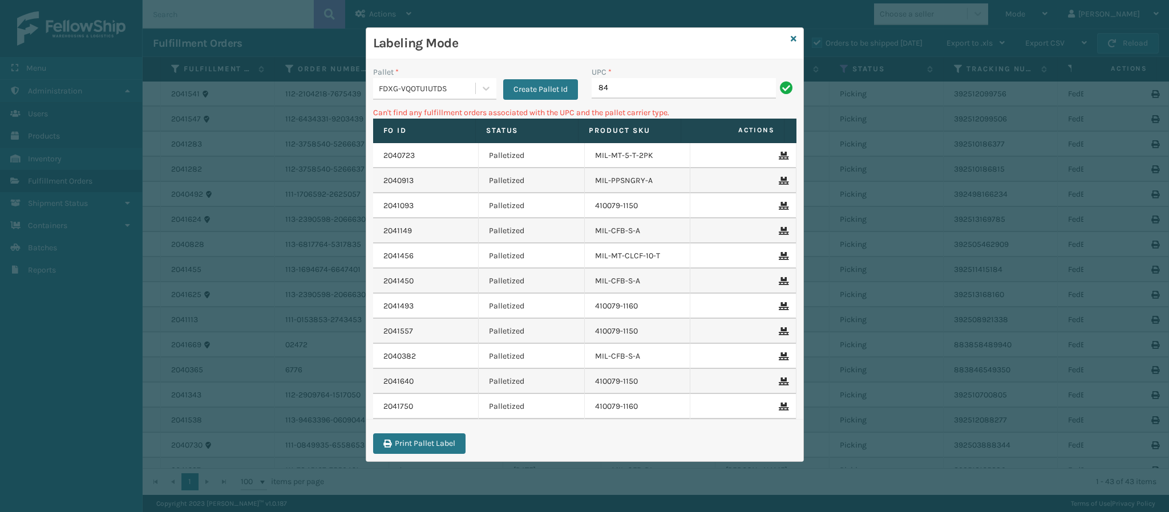
type input "8"
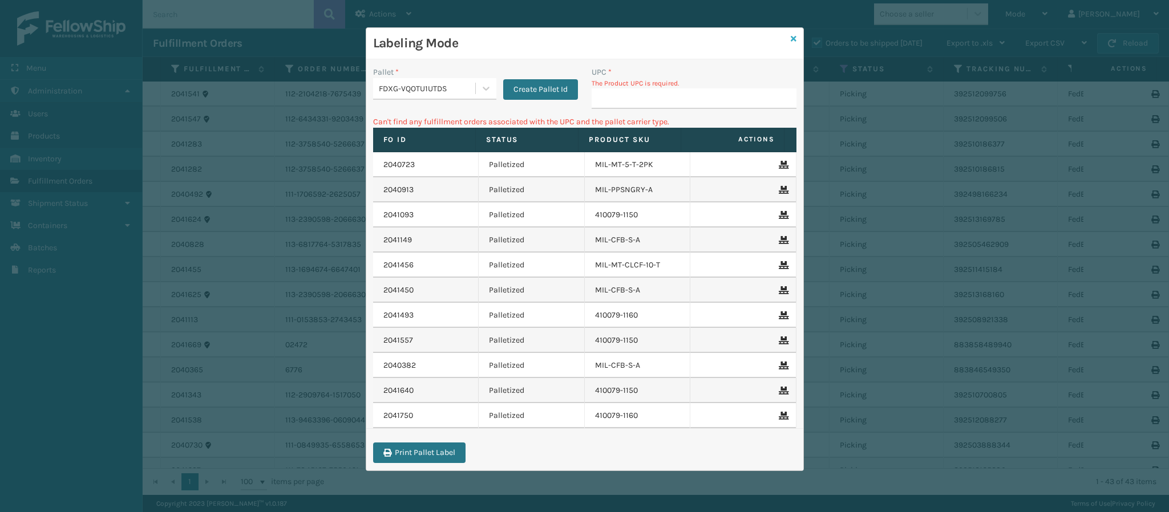
click at [792, 37] on icon at bounding box center [794, 39] width 6 height 8
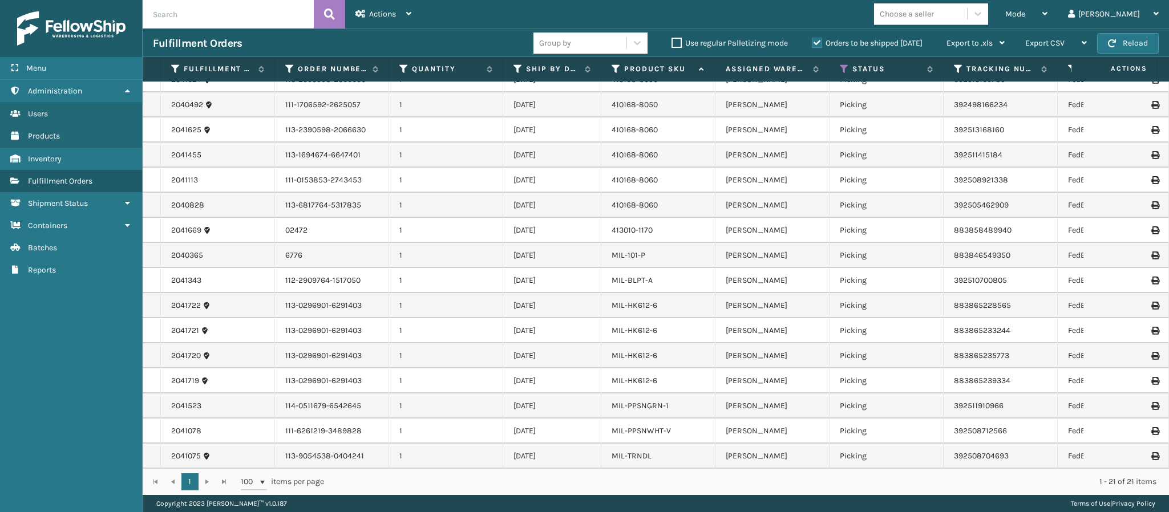
scroll to position [154, 0]
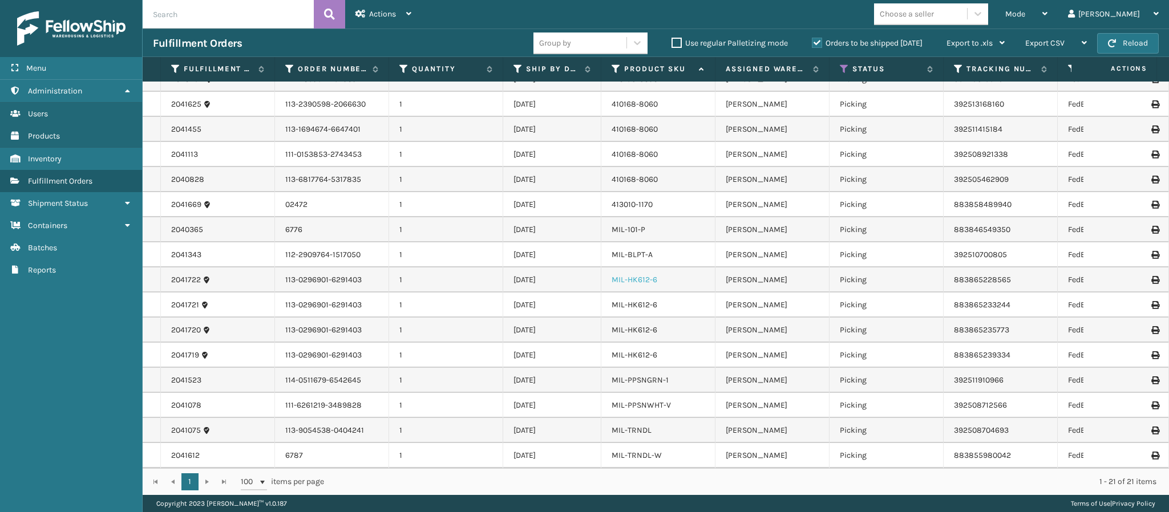
click at [642, 275] on link "MIL-HK612-6" at bounding box center [635, 280] width 46 height 10
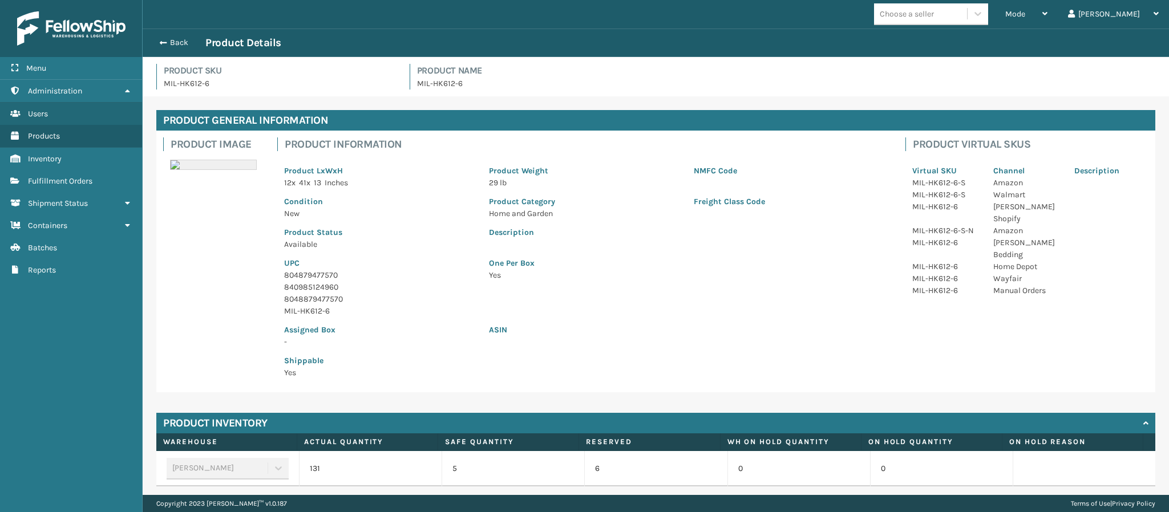
click at [337, 302] on p "8048879477570" at bounding box center [379, 299] width 191 height 12
click at [329, 272] on p "804879477570" at bounding box center [379, 275] width 191 height 12
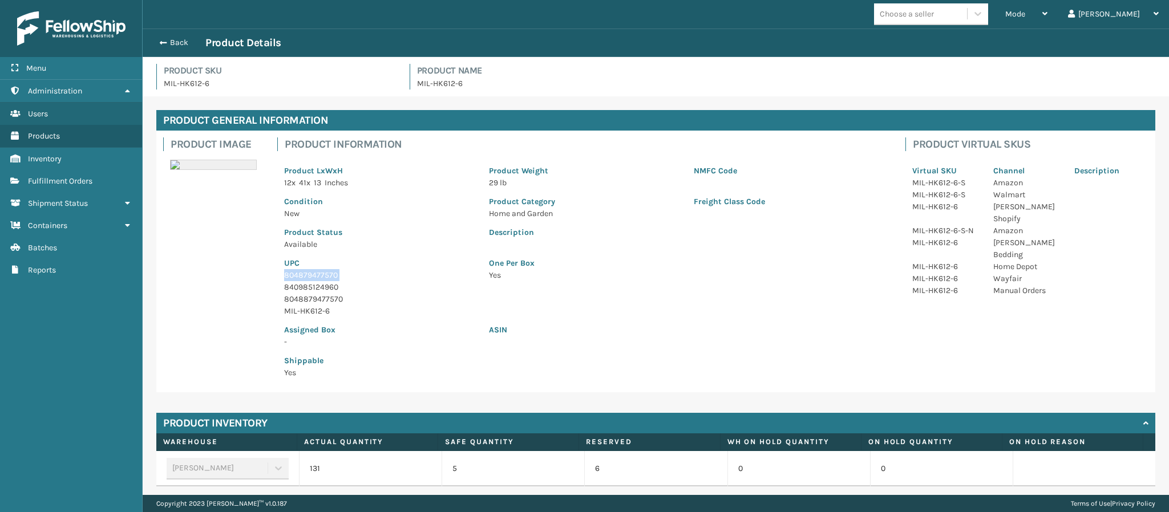
click at [329, 272] on p "804879477570" at bounding box center [379, 275] width 191 height 12
copy p "804879477570"
click at [168, 38] on button "Back" at bounding box center [179, 43] width 52 height 10
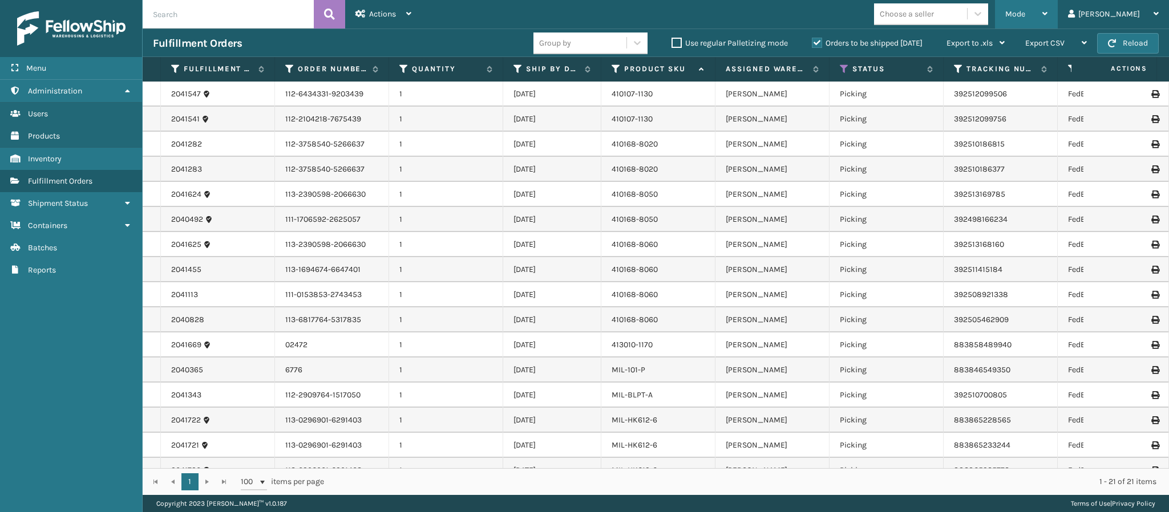
click at [1047, 15] on icon at bounding box center [1044, 14] width 5 height 8
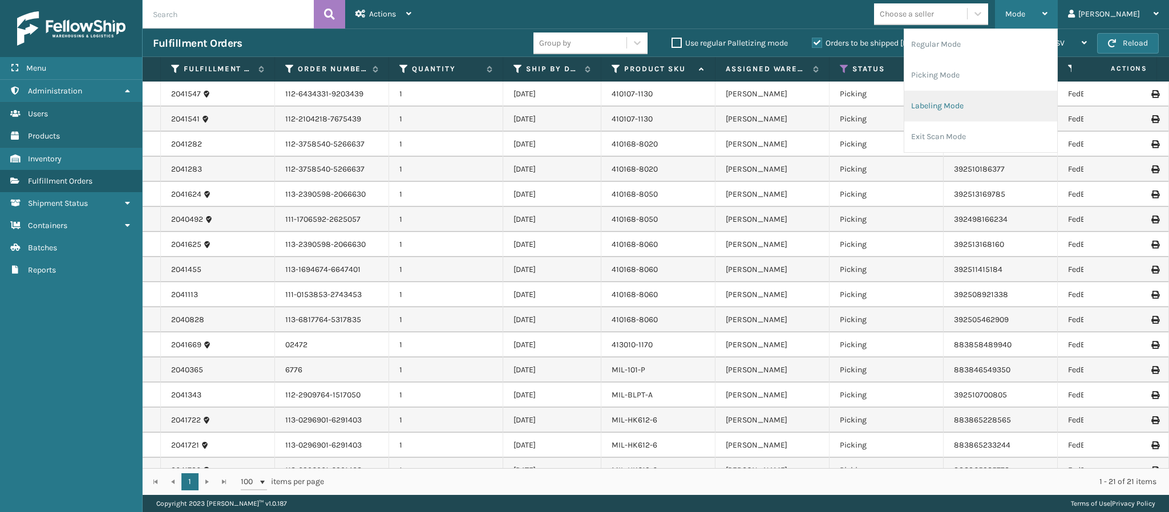
click at [957, 115] on li "Labeling Mode" at bounding box center [980, 106] width 153 height 31
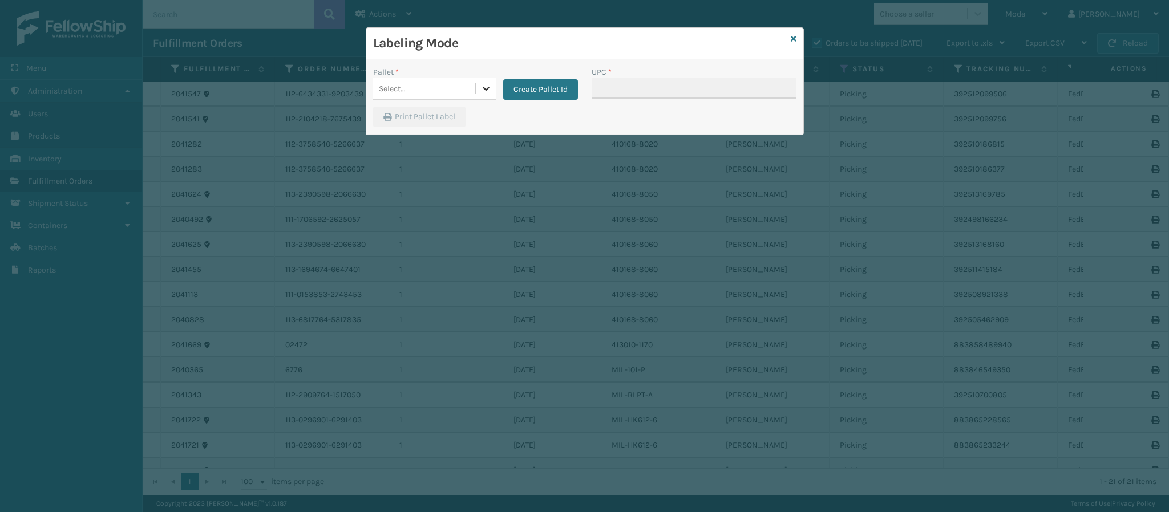
click at [482, 91] on icon at bounding box center [485, 88] width 11 height 11
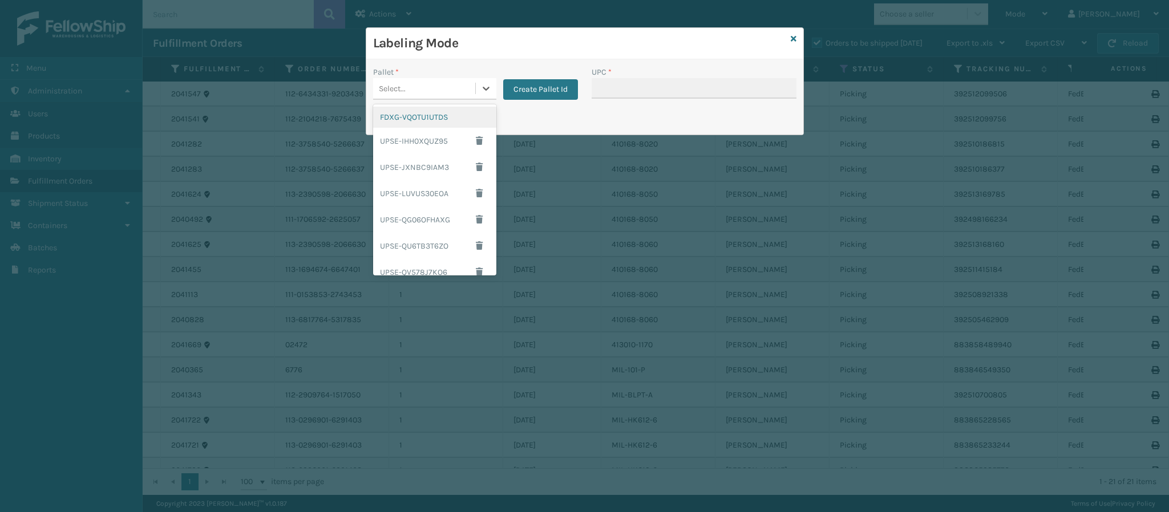
click at [430, 114] on div "FDXG-VQOTU1UTDS" at bounding box center [434, 117] width 123 height 21
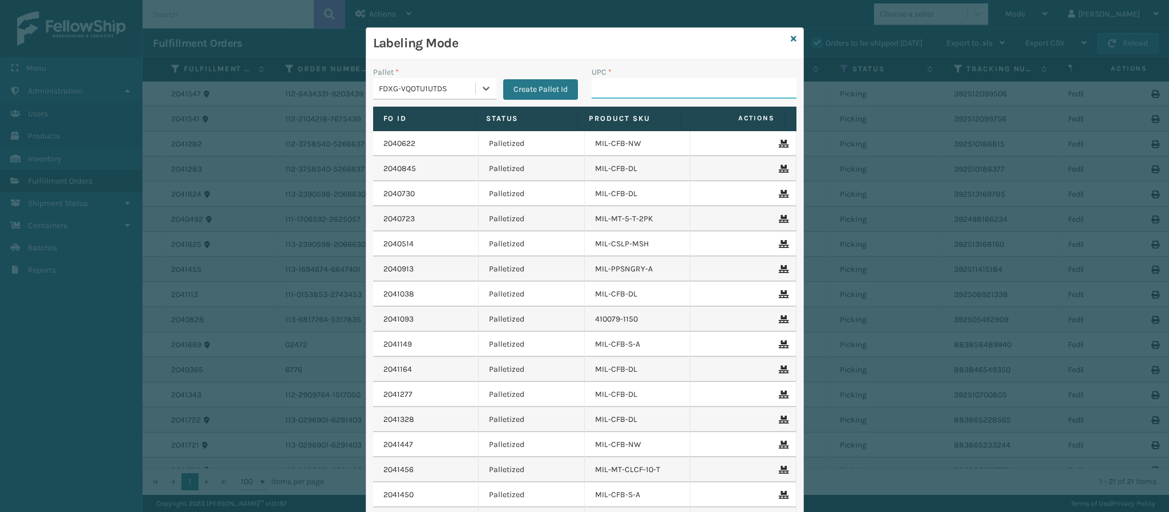
click at [623, 91] on input "UPC *" at bounding box center [694, 88] width 205 height 21
paste input "804879477570"
type input "804879477570"
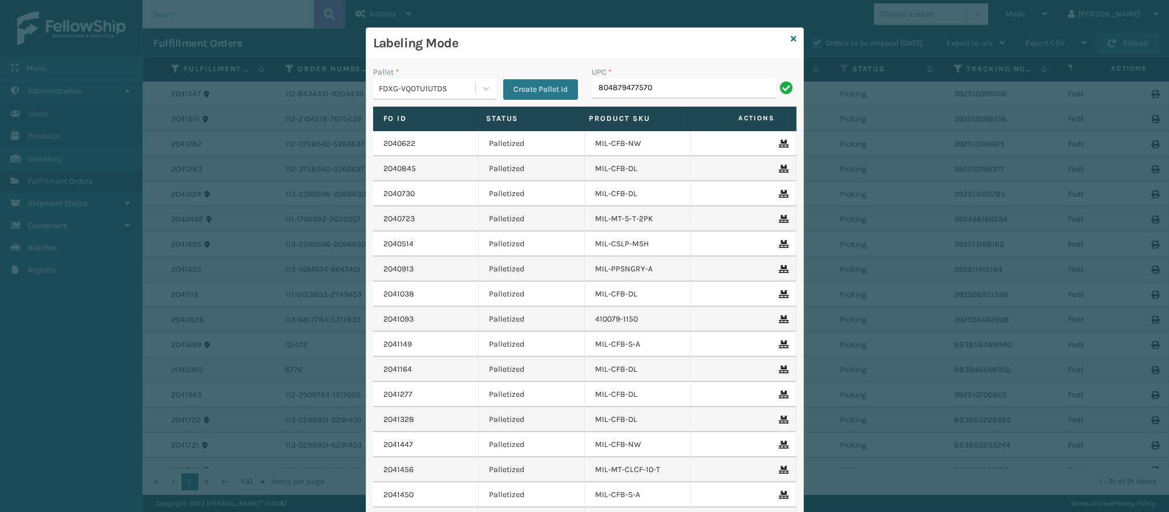
type input "804879477570"
type input "84998601401"
type input "410168-8060"
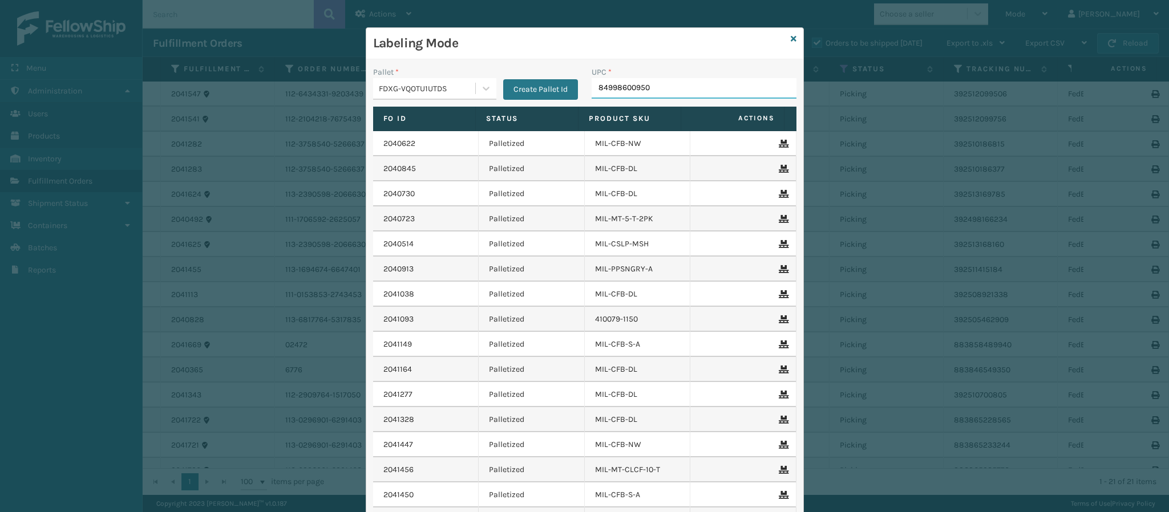
type input "849986009504"
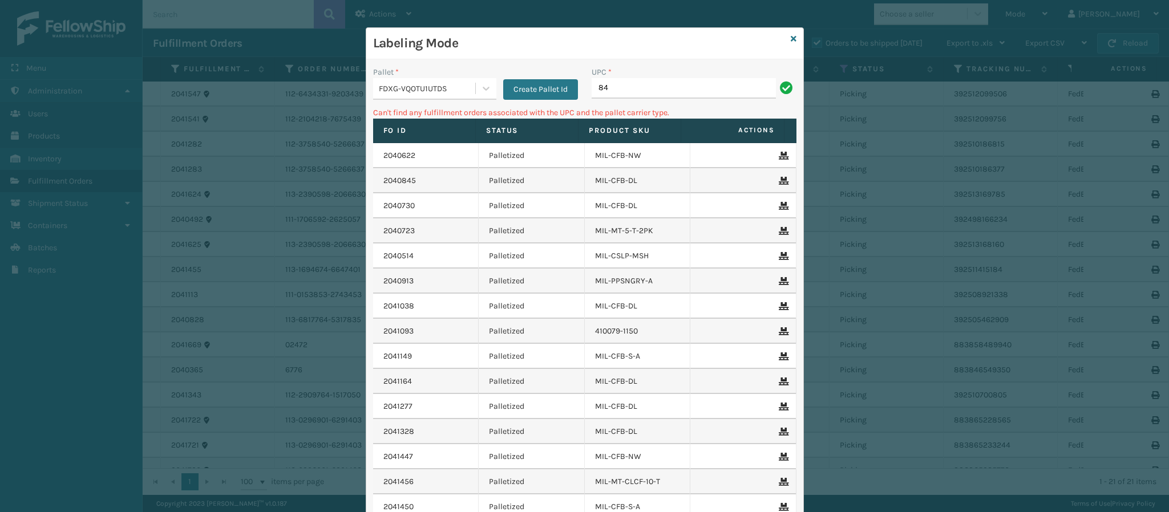
type input "8"
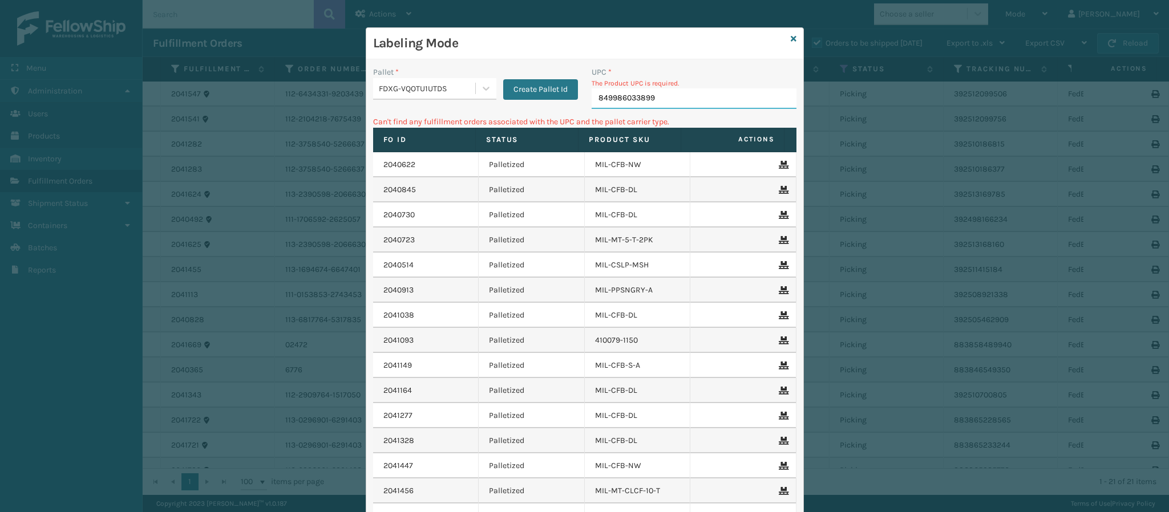
type input "849986033899"
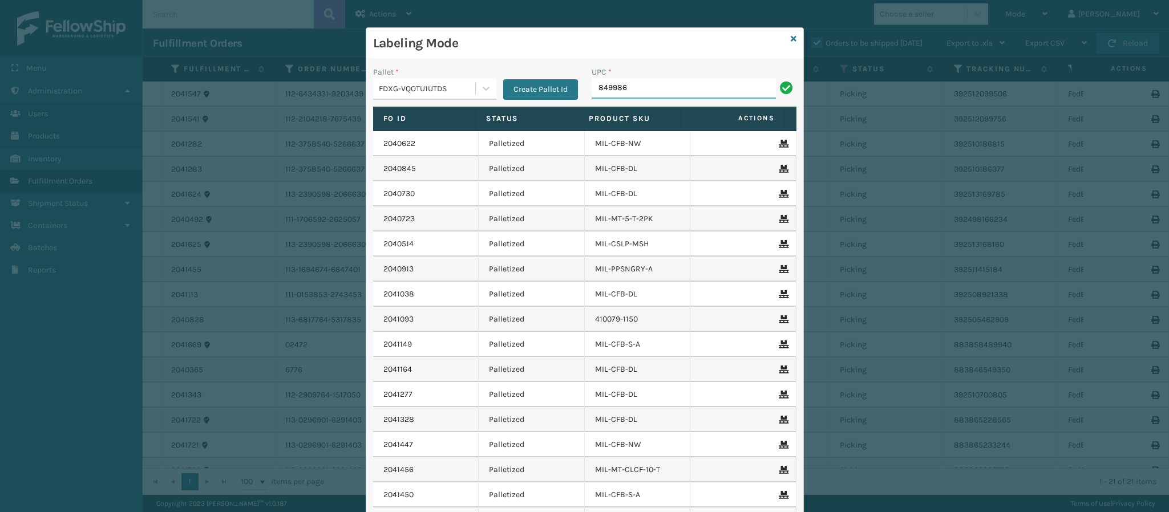
type input "8499860"
type input "84998603387"
type input "849986033875"
type input "849986009672"
type input "840985126834"
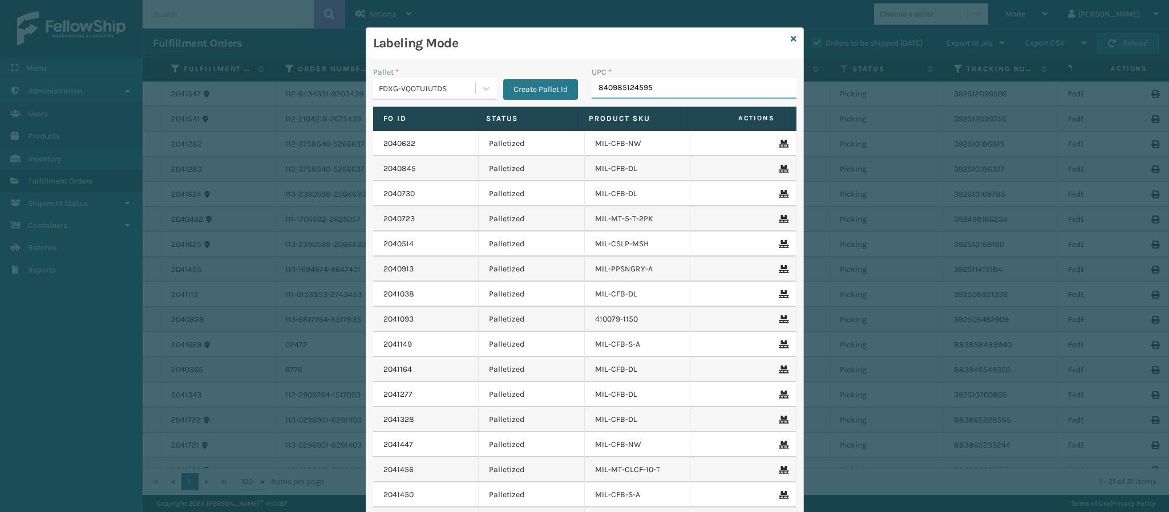
type input "840985124595"
type input "8409851175"
type input "840985125516"
type input "840985124533"
type input "410168-8060"
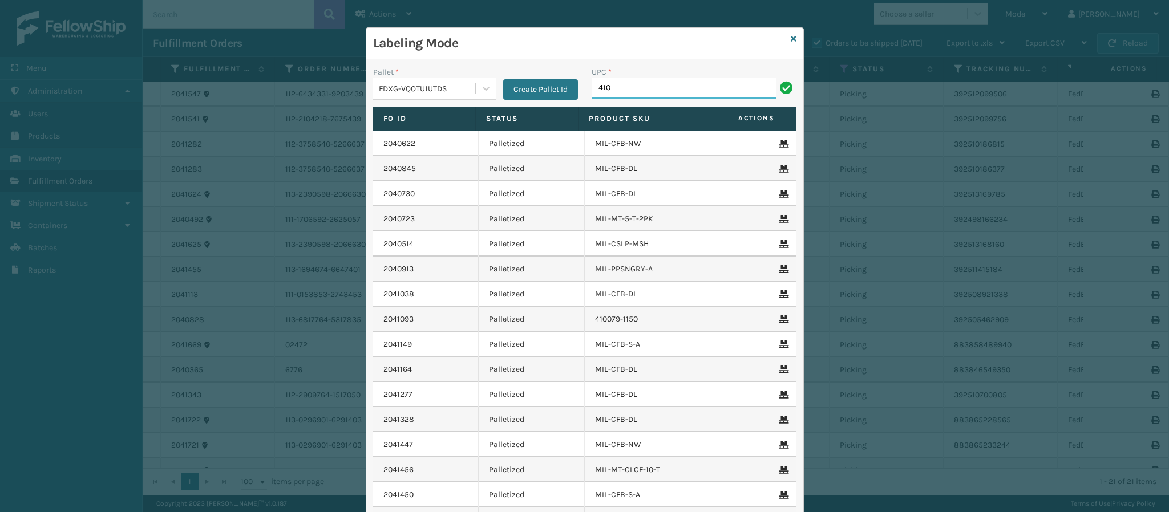
type input "410168-8060"
